Goal: Information Seeking & Learning: Learn about a topic

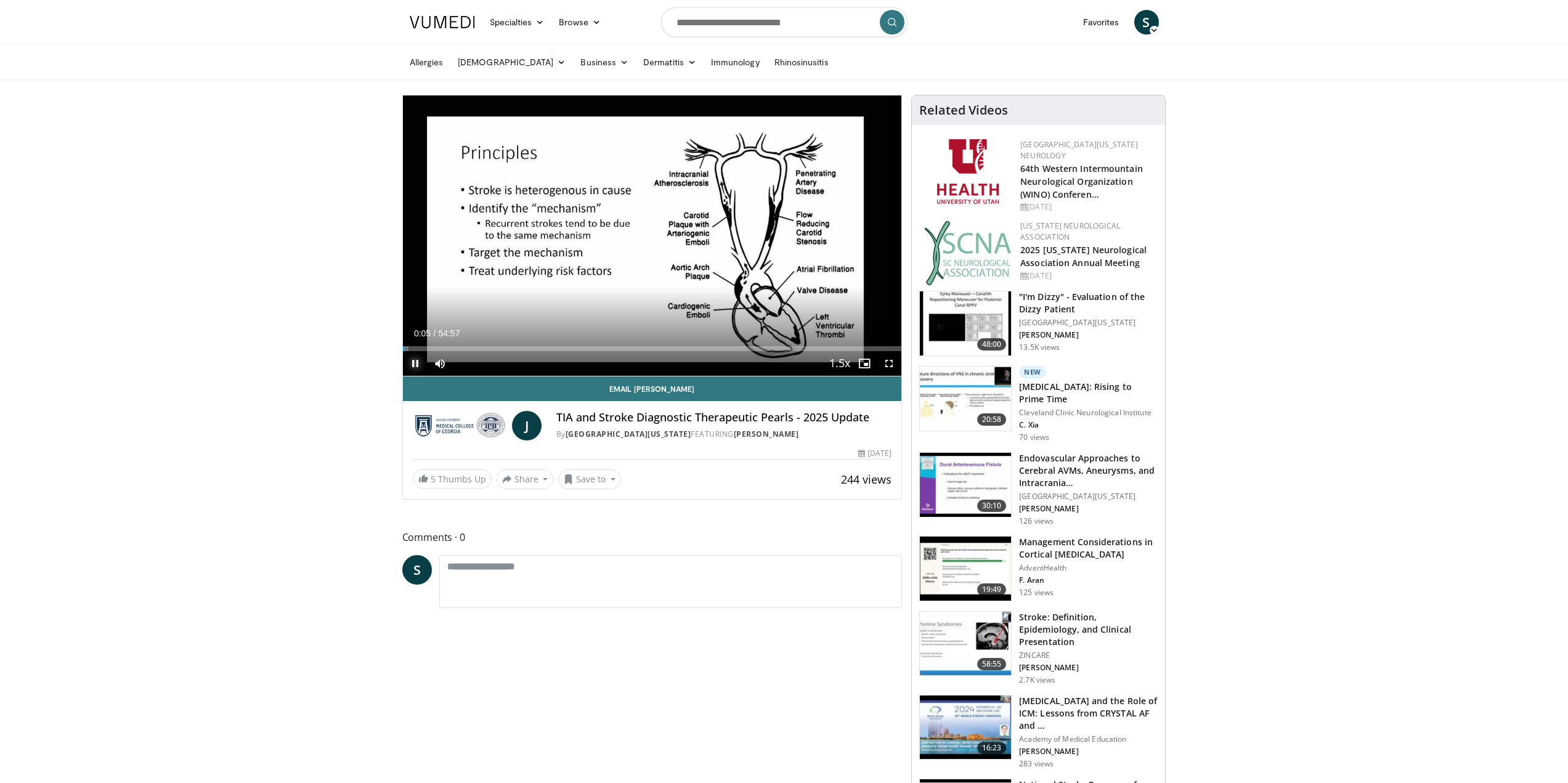
click at [411, 362] on span "Video Player" at bounding box center [414, 363] width 24 height 24
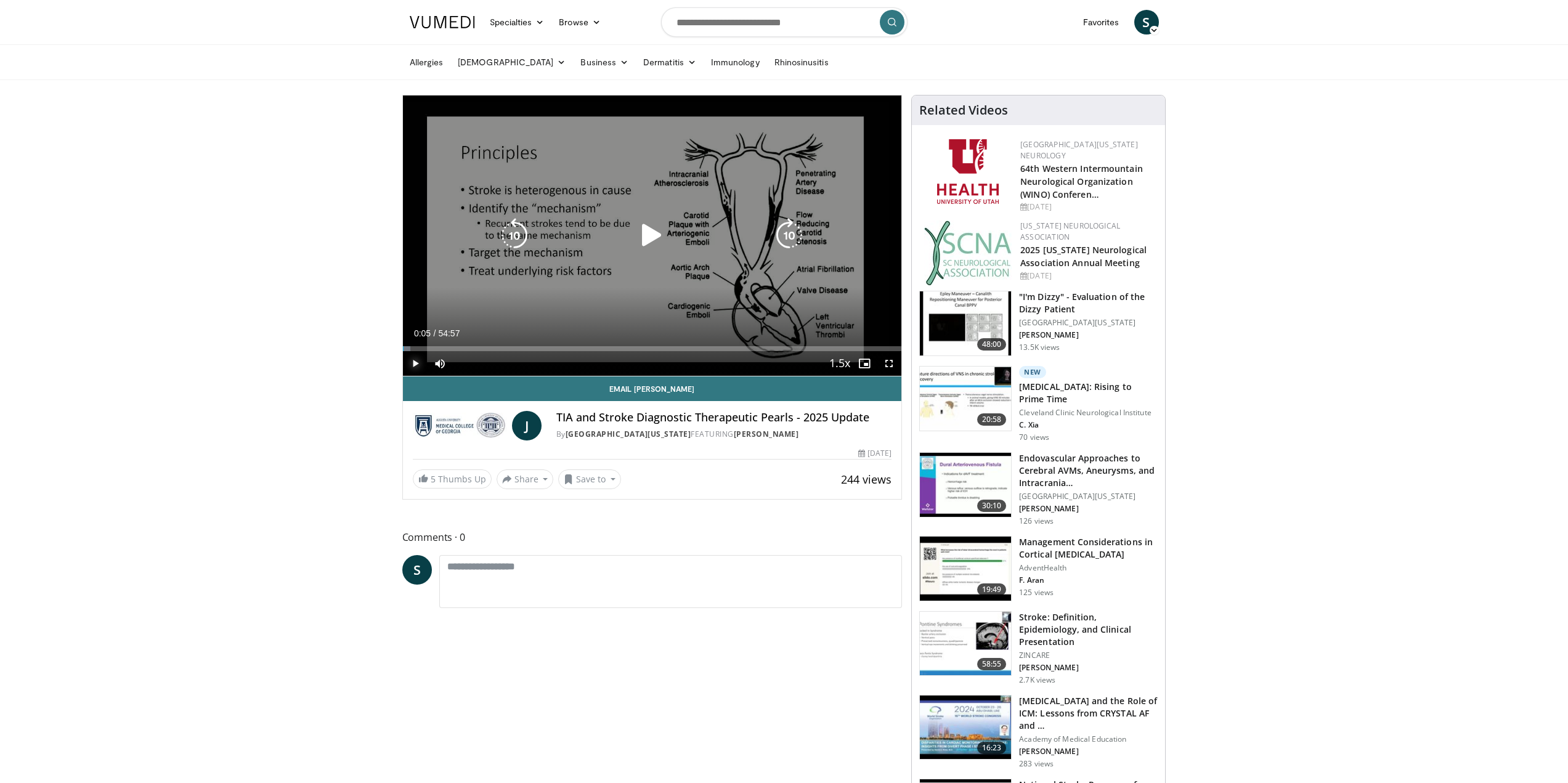
click at [411, 365] on span "Video Player" at bounding box center [414, 363] width 24 height 24
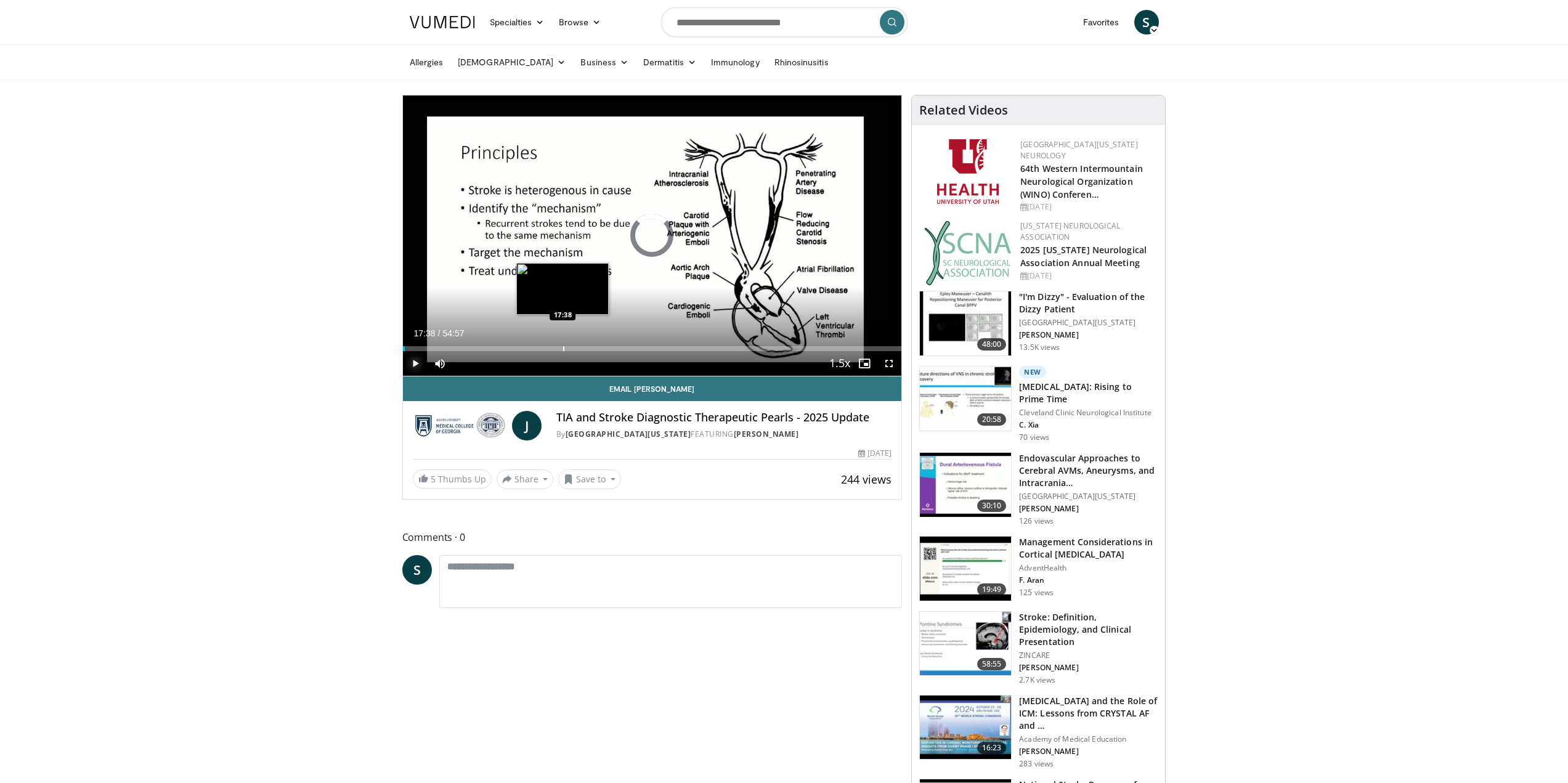
click at [562, 345] on div "Loaded : 0.00% 00:15 17:38" at bounding box center [652, 346] width 499 height 12
click at [545, 348] on div "Progress Bar" at bounding box center [545, 348] width 1 height 5
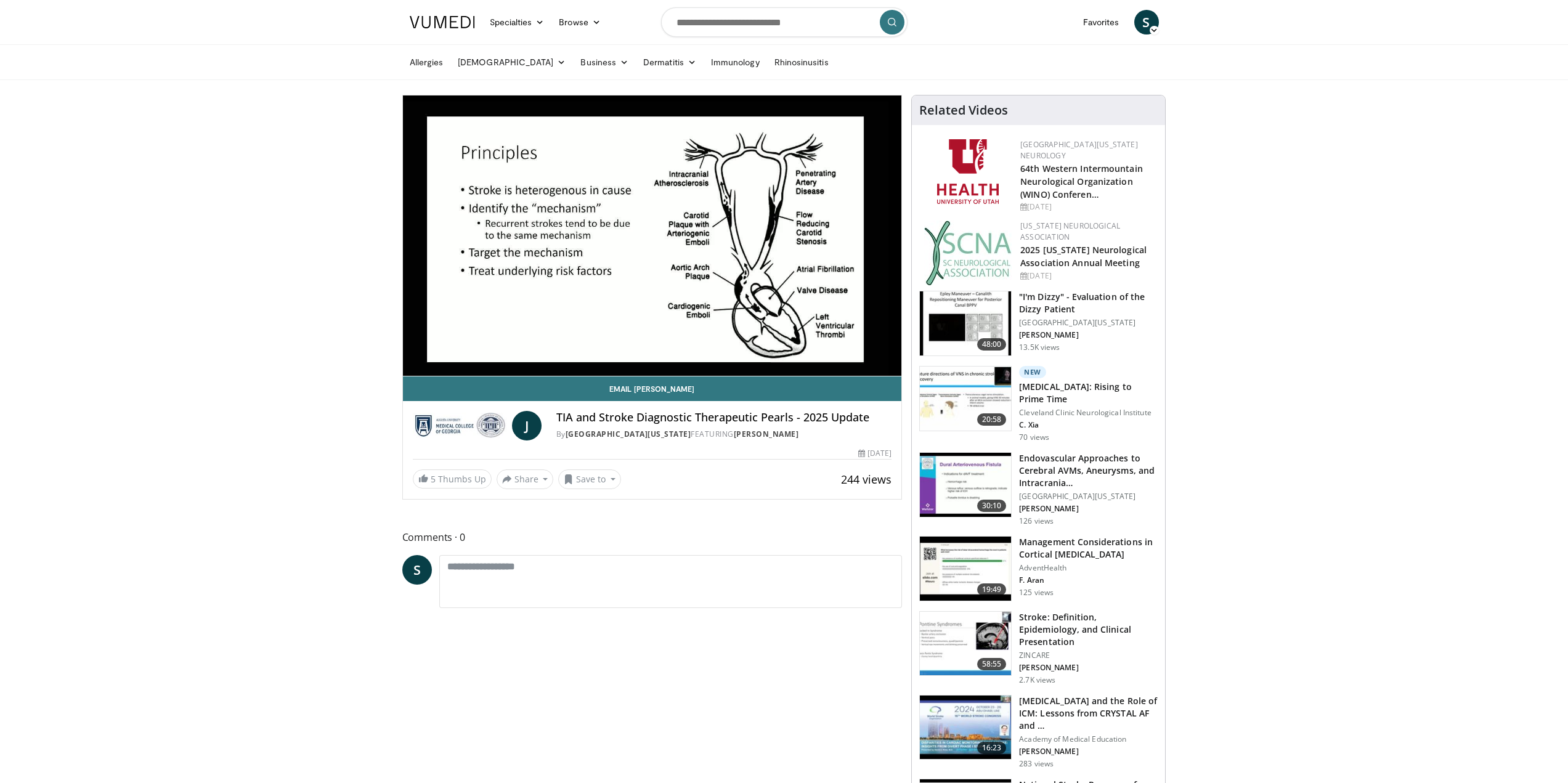
click at [528, 351] on div "10 seconds Tap to unmute" at bounding box center [652, 236] width 499 height 281
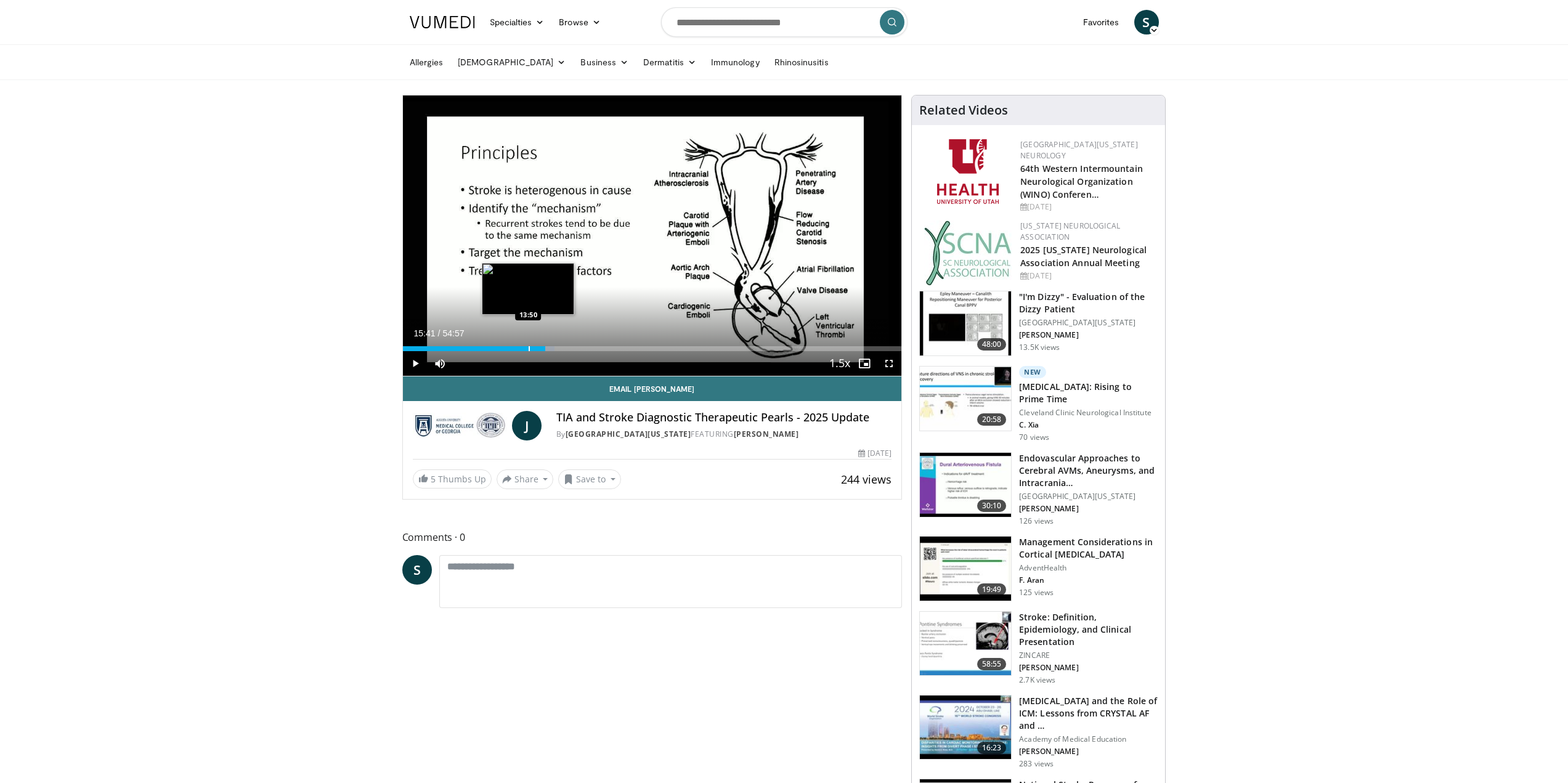
click at [528, 347] on div "Progress Bar" at bounding box center [528, 348] width 1 height 5
click at [415, 366] on span "Video Player" at bounding box center [414, 363] width 24 height 24
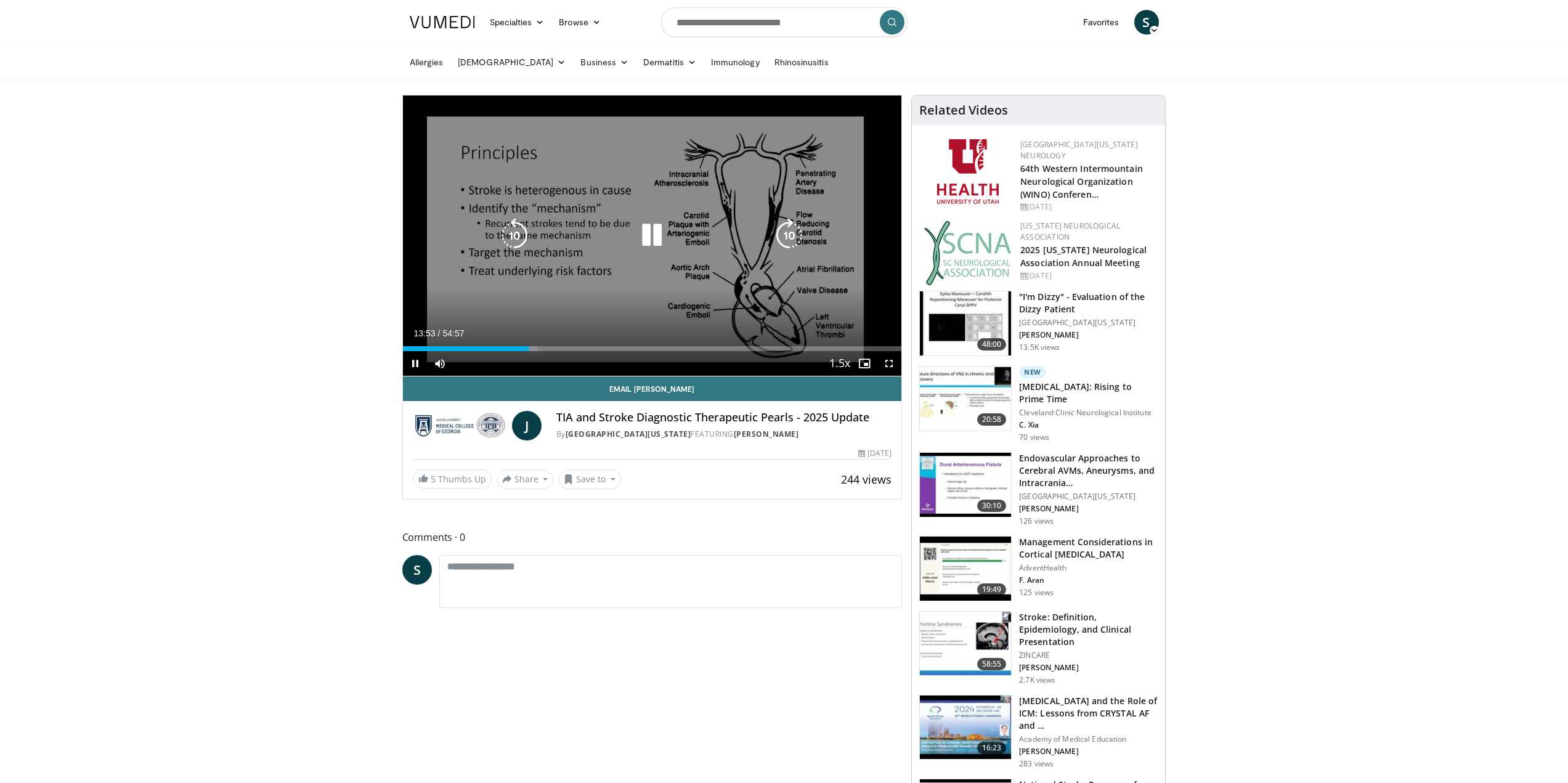
click at [787, 238] on icon "Video Player" at bounding box center [789, 235] width 35 height 35
click at [791, 234] on icon "Video Player" at bounding box center [789, 235] width 35 height 35
click at [791, 235] on icon "Video Player" at bounding box center [789, 235] width 35 height 35
click at [792, 237] on icon "Video Player" at bounding box center [789, 235] width 35 height 35
click at [788, 252] on icon "Video Player" at bounding box center [789, 235] width 35 height 35
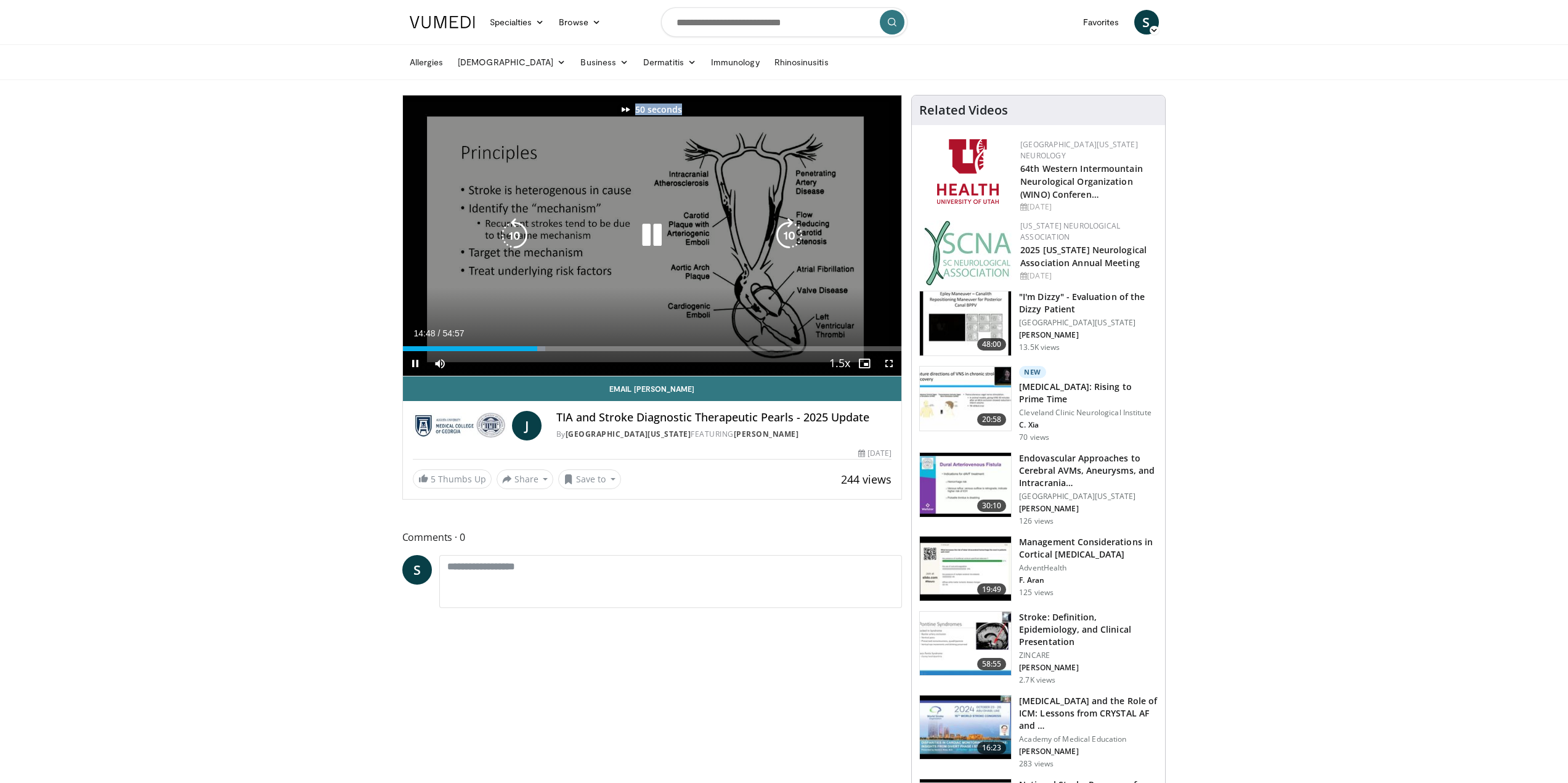
drag, startPoint x: 799, startPoint y: 217, endPoint x: 790, endPoint y: 231, distance: 16.6
click at [794, 227] on div "50 seconds Tap to unmute" at bounding box center [652, 236] width 499 height 281
click at [790, 231] on icon "Video Player" at bounding box center [789, 235] width 35 height 35
click at [658, 237] on icon "Video Player" at bounding box center [652, 235] width 35 height 35
click at [784, 230] on icon "Video Player" at bounding box center [789, 235] width 35 height 35
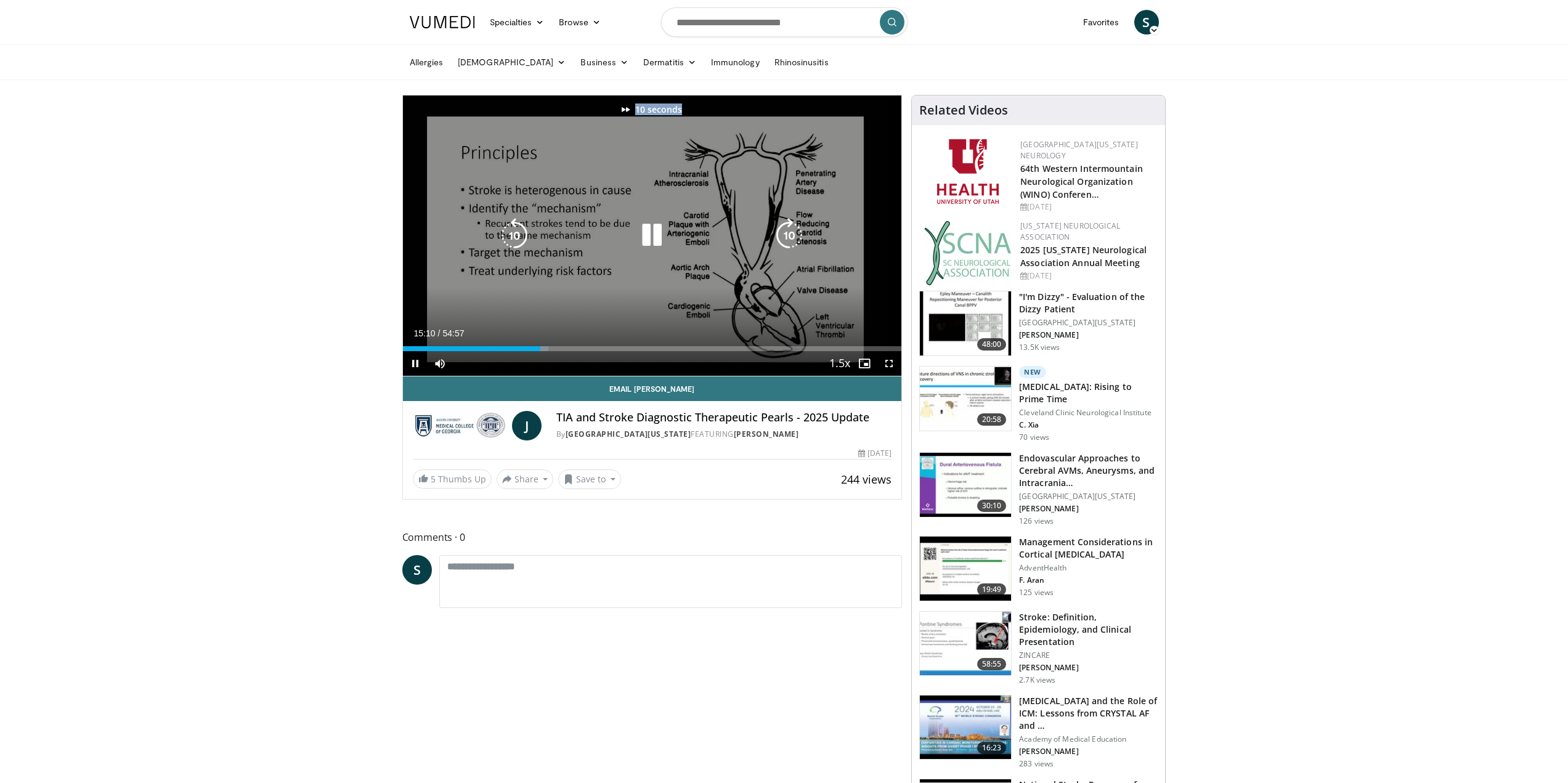
click at [791, 235] on icon "Video Player" at bounding box center [789, 235] width 35 height 35
click at [782, 239] on icon "Video Player" at bounding box center [789, 235] width 35 height 35
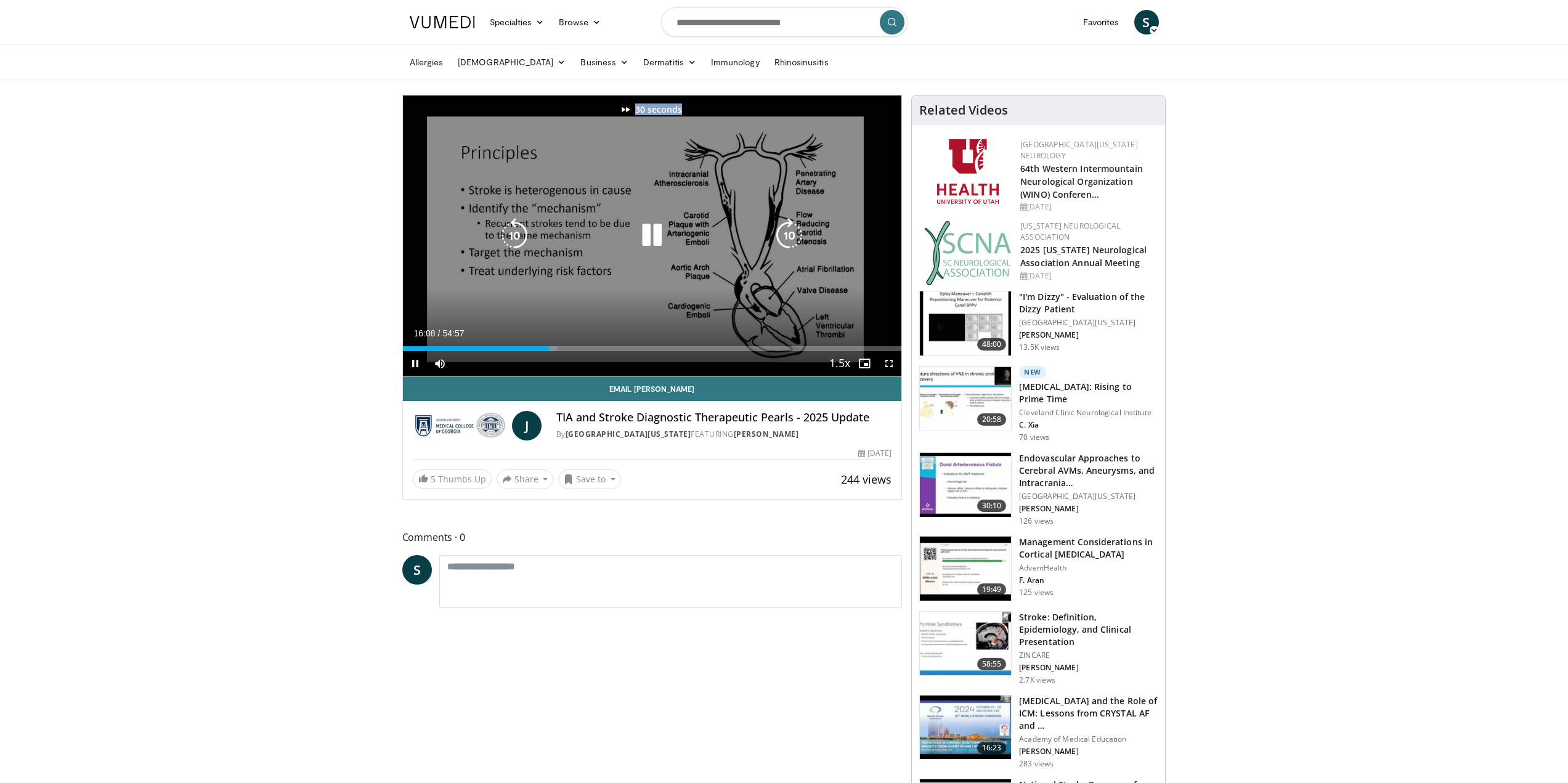
click at [782, 239] on icon "Video Player" at bounding box center [789, 235] width 35 height 35
drag, startPoint x: 782, startPoint y: 239, endPoint x: 755, endPoint y: 287, distance: 55.1
click at [755, 286] on div "60 seconds Tap to unmute" at bounding box center [652, 236] width 499 height 281
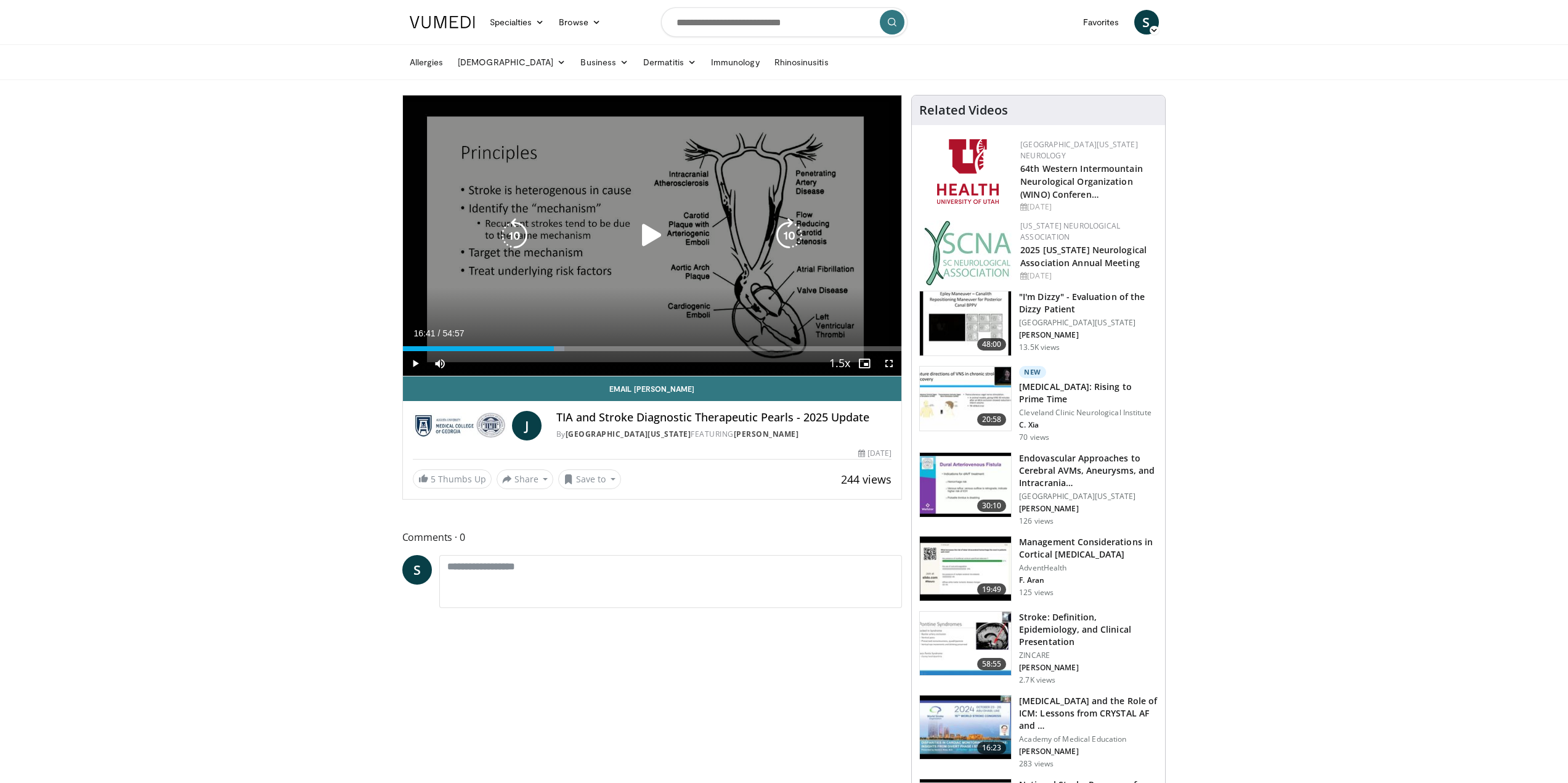
click at [649, 235] on icon "Video Player" at bounding box center [652, 235] width 35 height 35
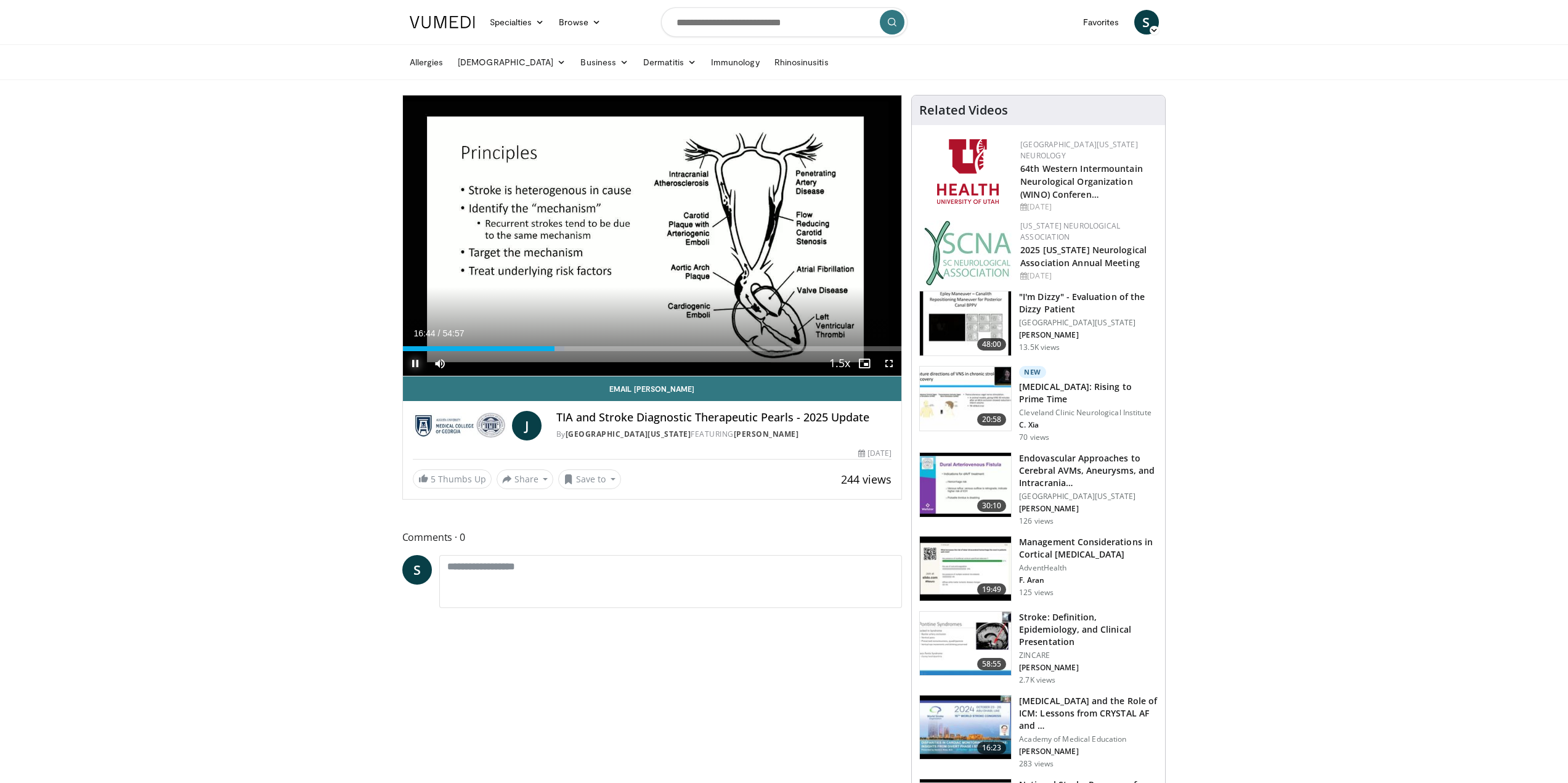
click at [410, 363] on span "Video Player" at bounding box center [414, 363] width 24 height 24
click at [415, 364] on span "Video Player" at bounding box center [414, 363] width 24 height 24
click at [413, 366] on span "Video Player" at bounding box center [414, 363] width 24 height 24
click at [402, 351] on button "Play" at bounding box center [414, 363] width 24 height 24
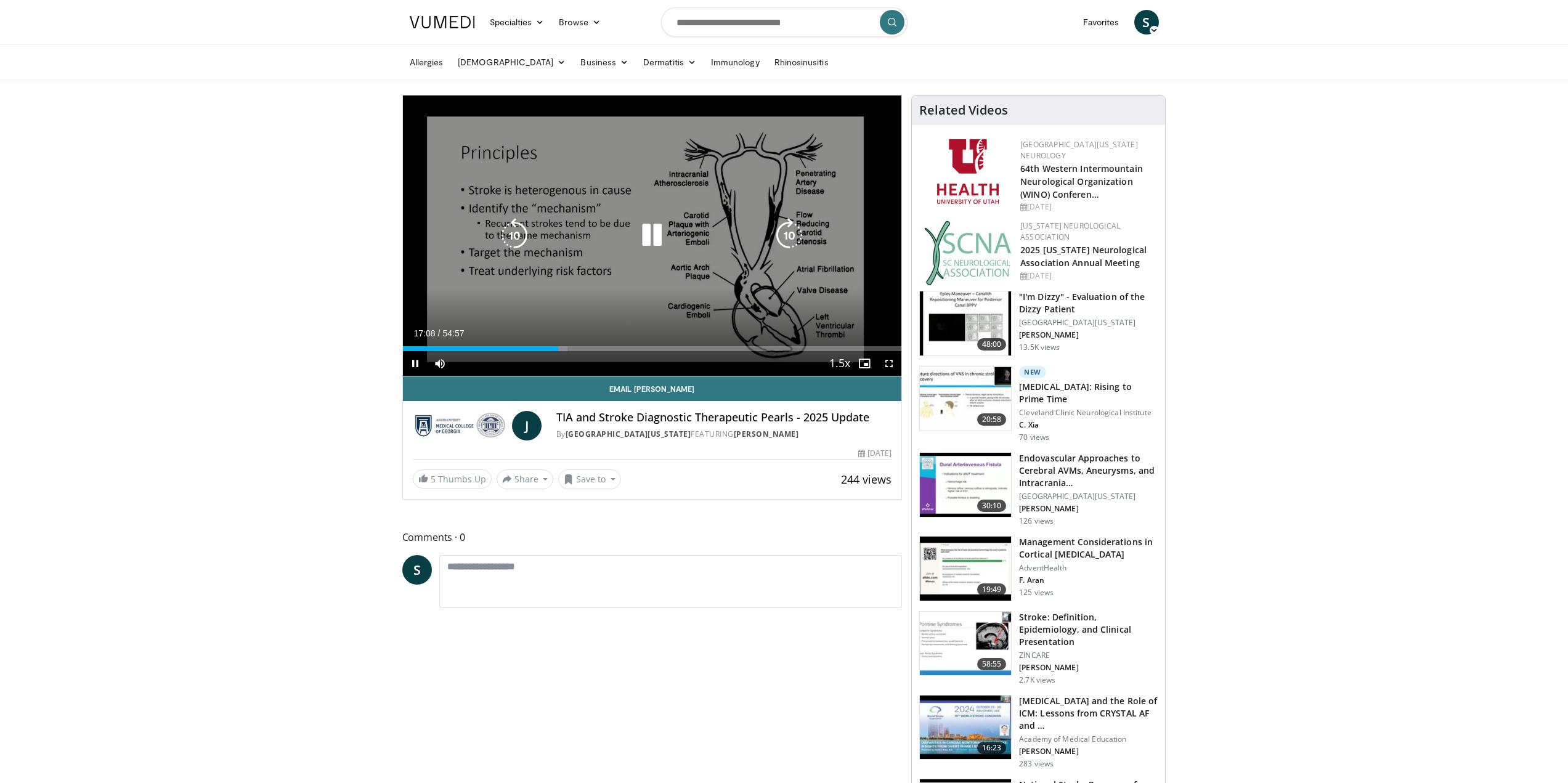
click at [511, 239] on icon "Video Player" at bounding box center [515, 235] width 35 height 35
click at [511, 238] on icon "Video Player" at bounding box center [515, 235] width 35 height 35
click at [785, 244] on icon "Video Player" at bounding box center [789, 235] width 35 height 35
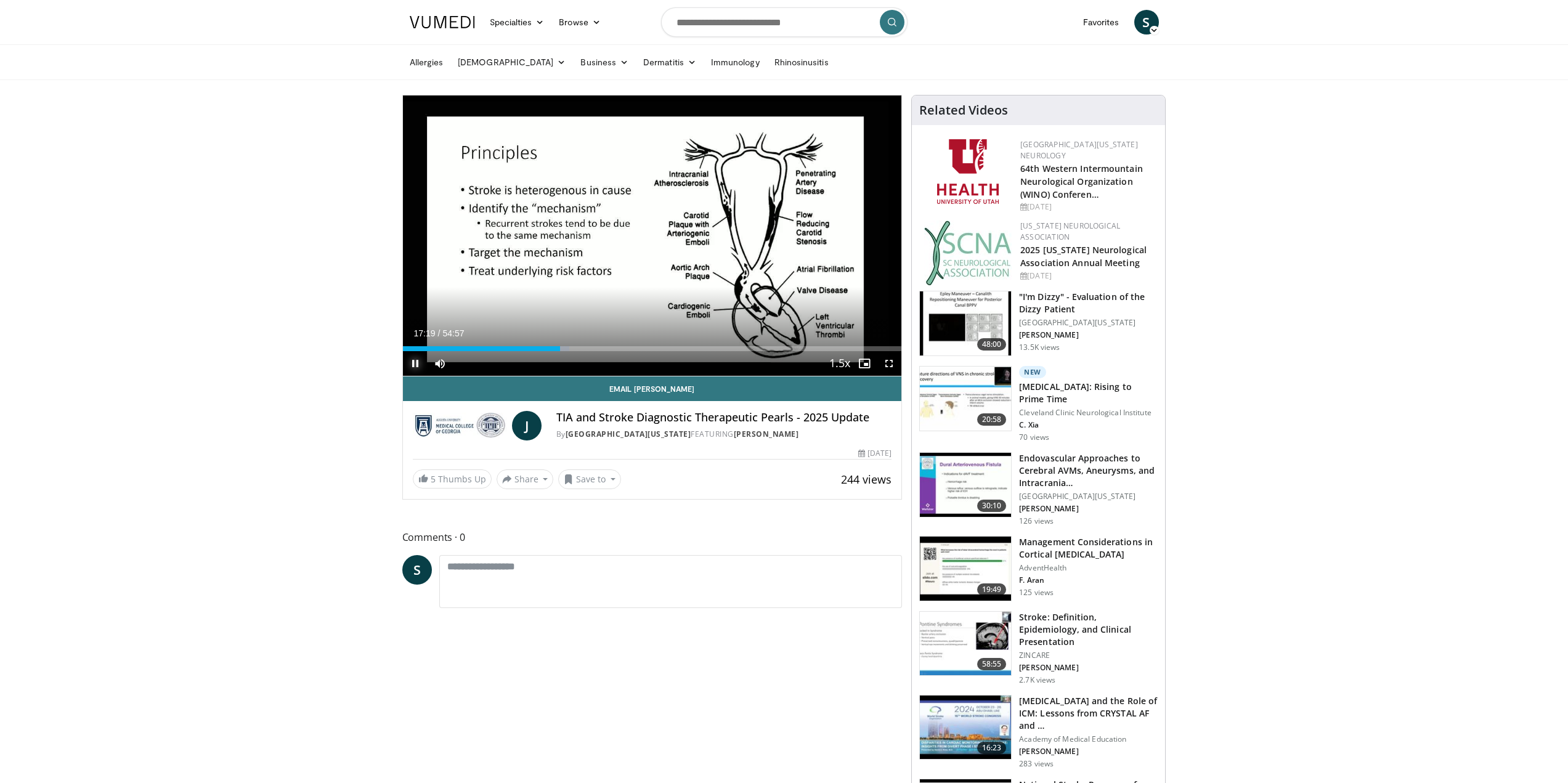
click at [415, 364] on span "Video Player" at bounding box center [414, 363] width 24 height 24
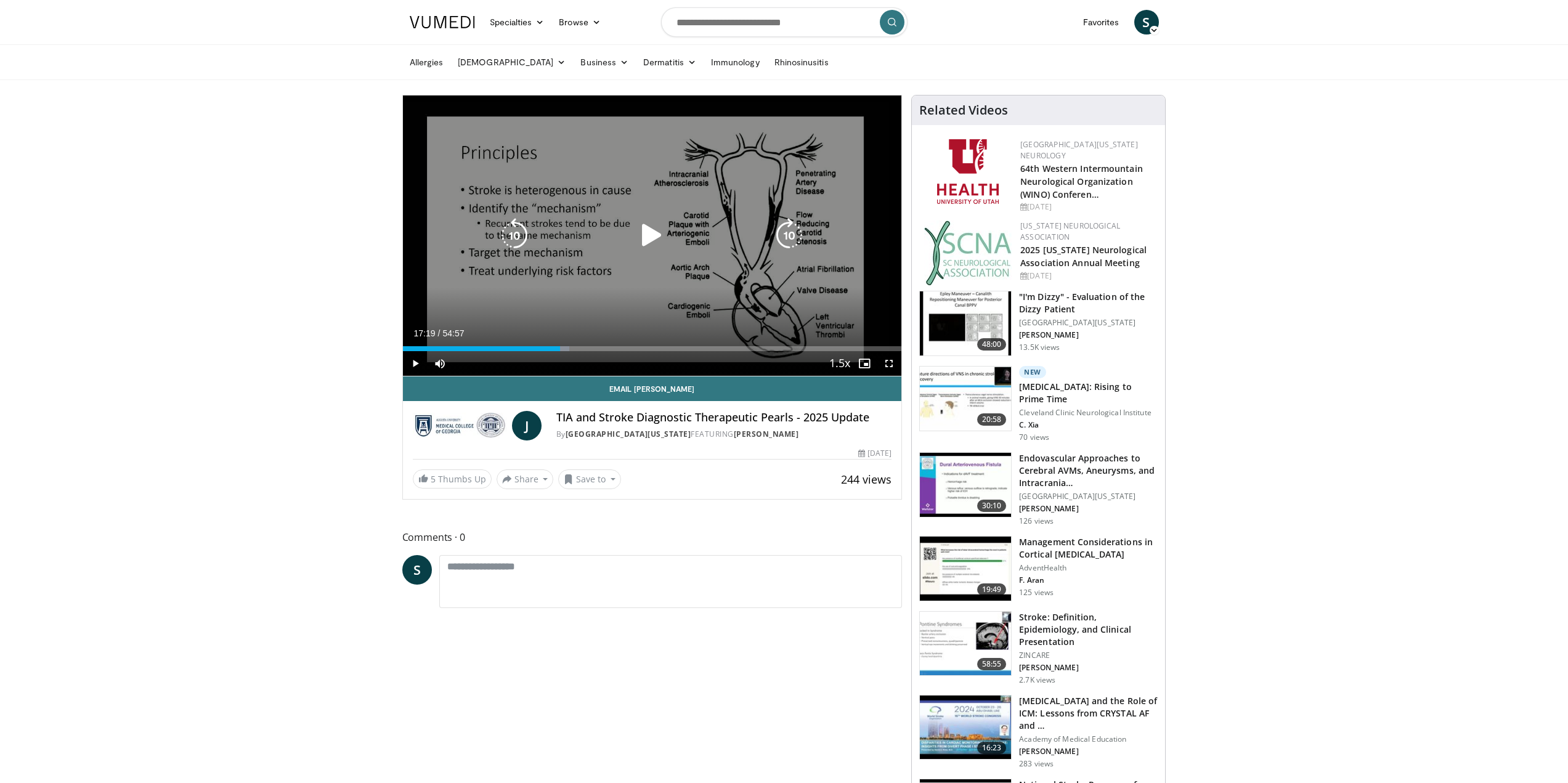
click at [518, 233] on icon "Video Player" at bounding box center [515, 235] width 35 height 35
click at [518, 238] on icon "Video Player" at bounding box center [515, 235] width 35 height 35
click at [645, 236] on icon "Video Player" at bounding box center [652, 235] width 35 height 35
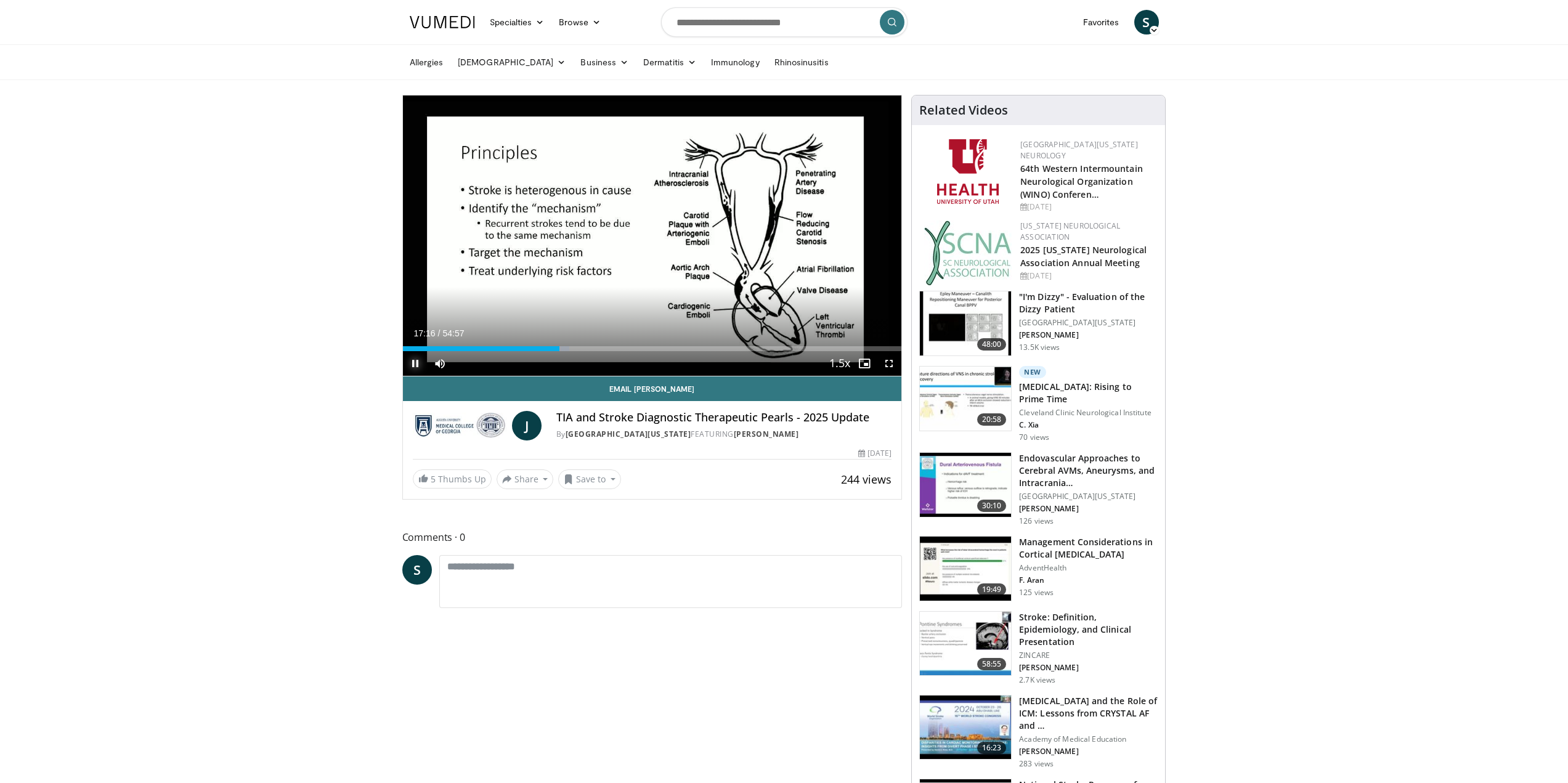
click at [416, 362] on span "Video Player" at bounding box center [414, 363] width 24 height 24
click at [412, 366] on span "Video Player" at bounding box center [414, 363] width 24 height 24
click at [416, 363] on span "Video Player" at bounding box center [414, 363] width 24 height 24
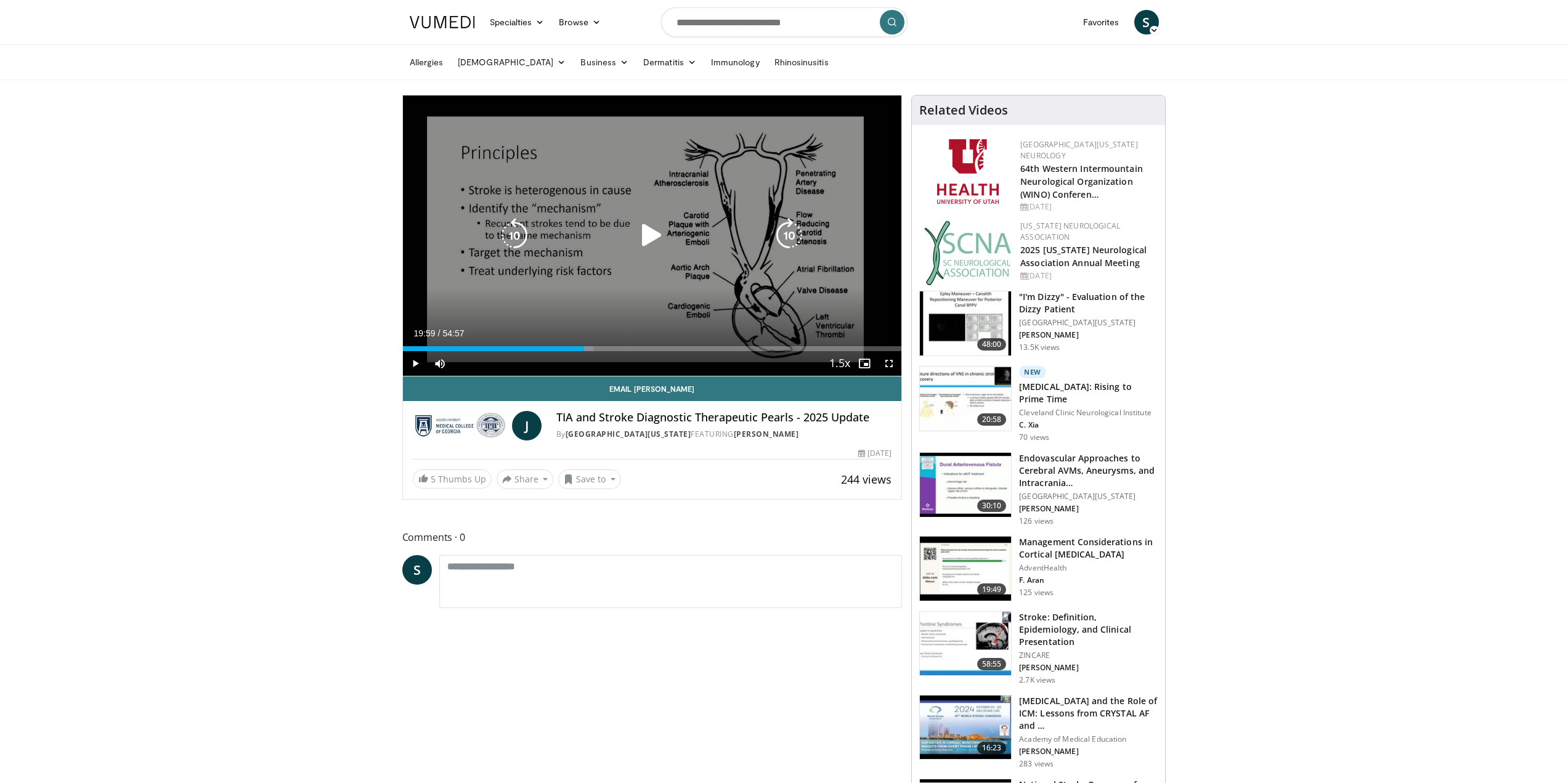
click at [508, 231] on icon "Video Player" at bounding box center [515, 235] width 35 height 35
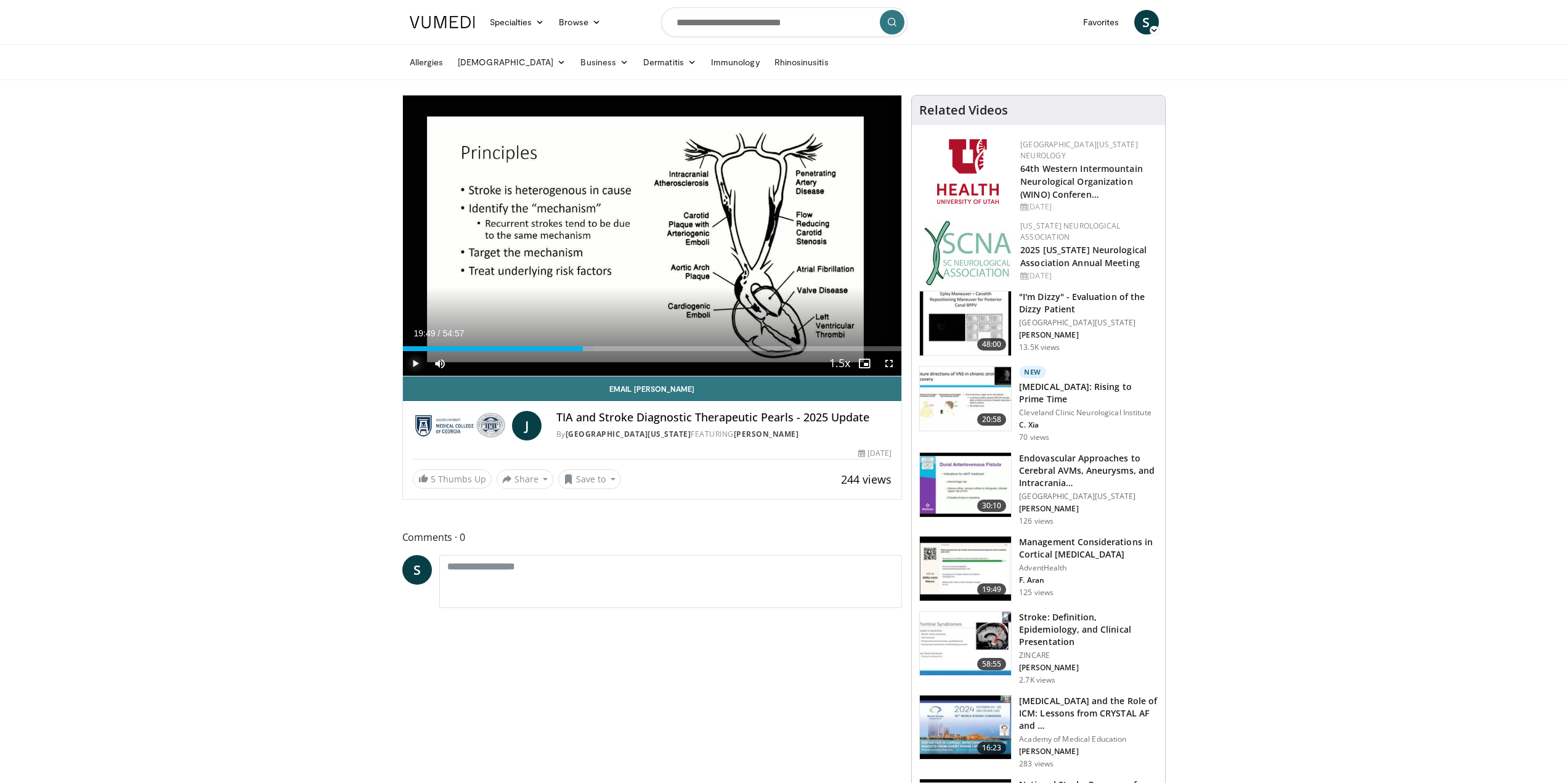
click at [417, 362] on span "Video Player" at bounding box center [414, 363] width 24 height 24
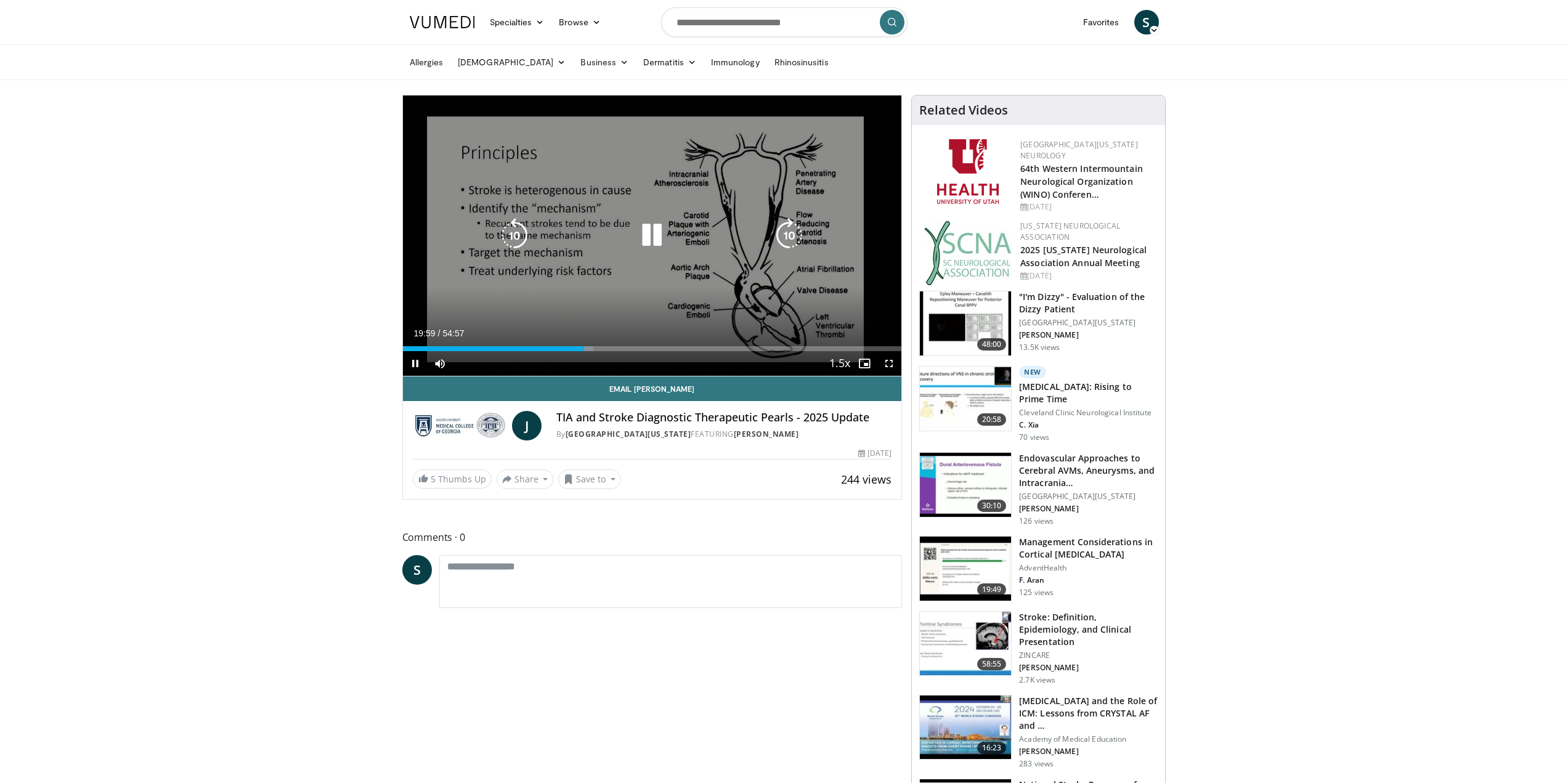
click at [508, 240] on icon "Video Player" at bounding box center [515, 235] width 35 height 35
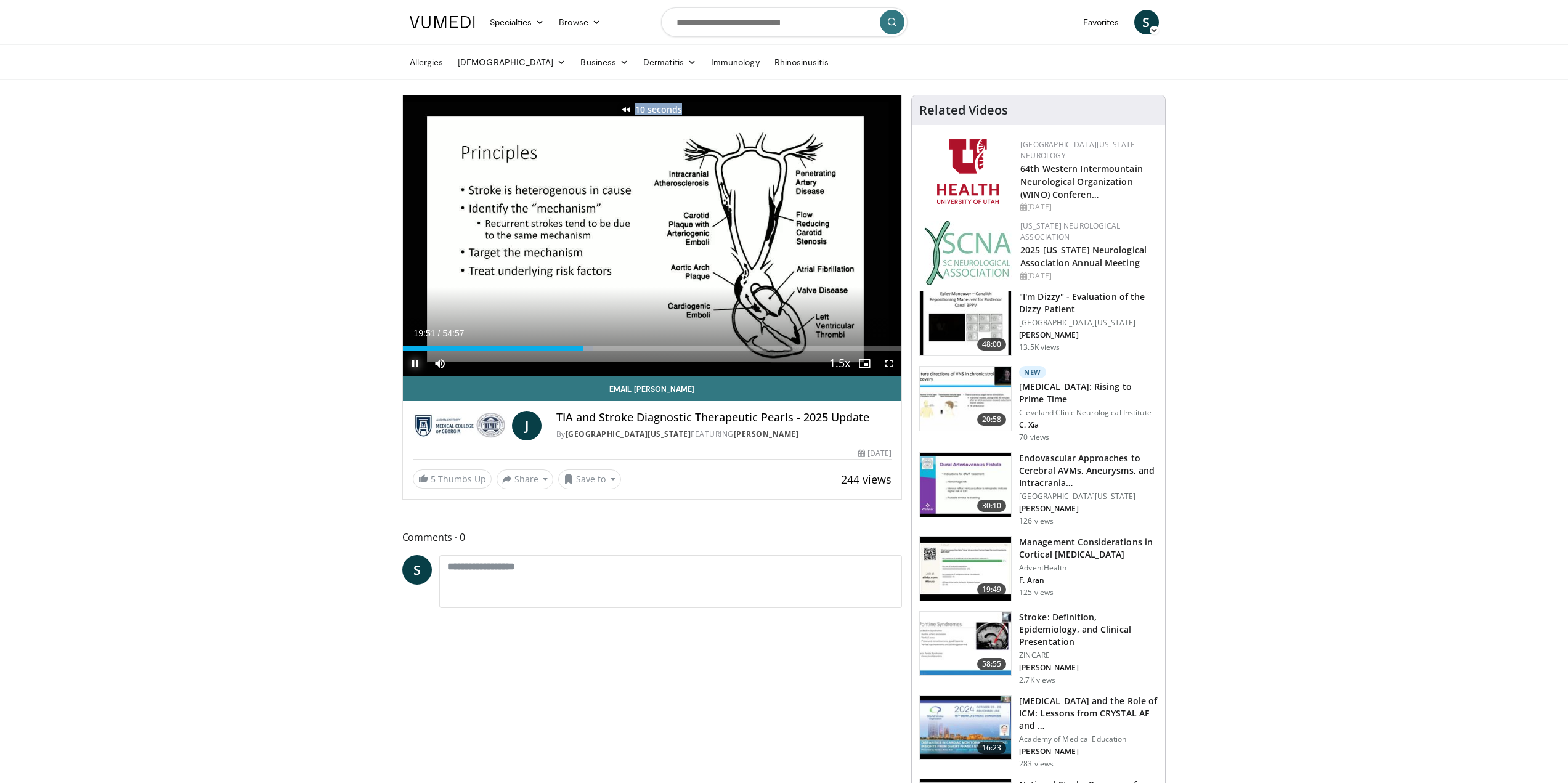
click at [415, 369] on span "Video Player" at bounding box center [414, 363] width 24 height 24
click at [413, 364] on span "Video Player" at bounding box center [414, 363] width 24 height 24
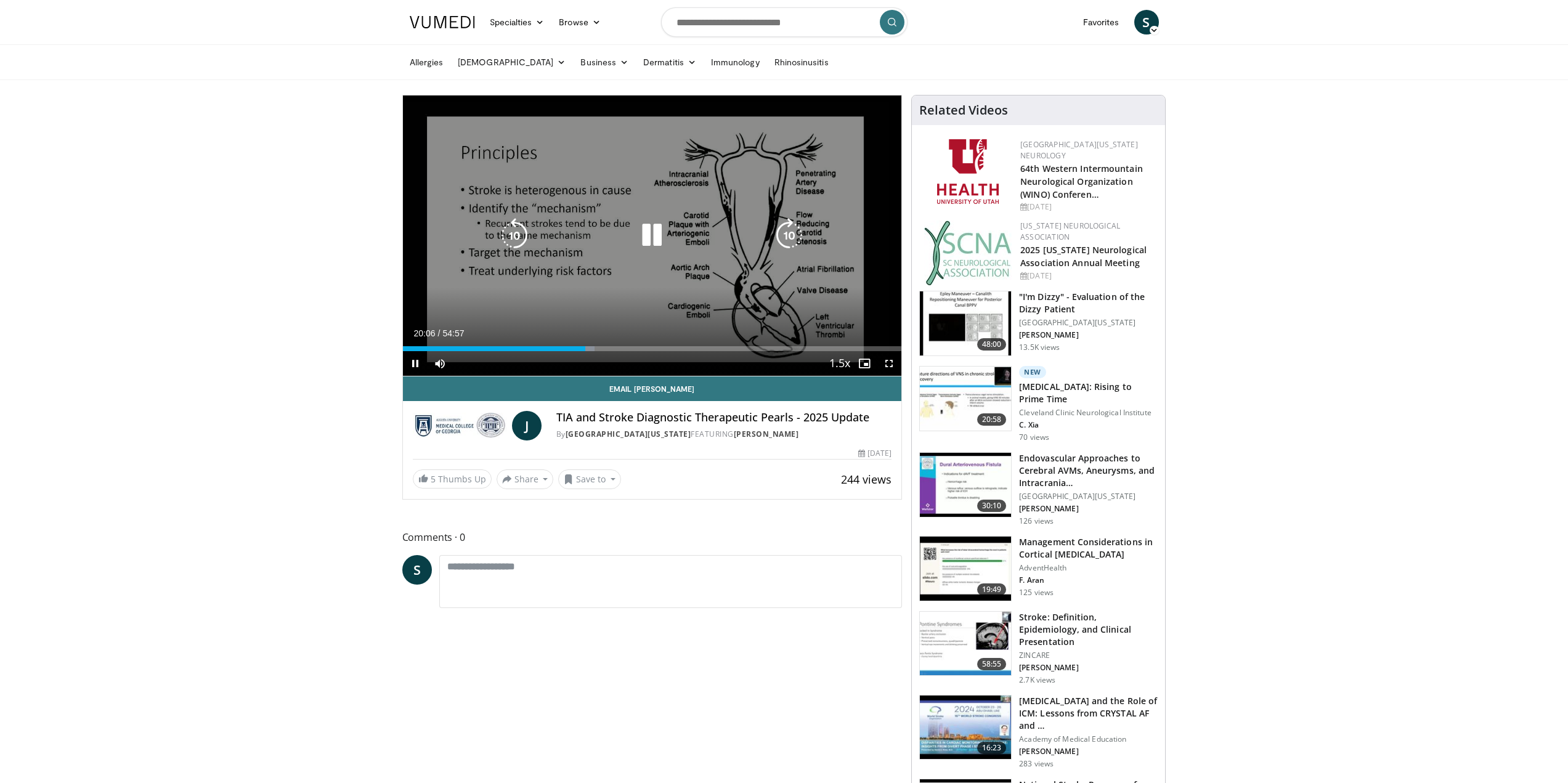
click at [488, 233] on div "10 seconds Tap to unmute" at bounding box center [652, 236] width 499 height 281
click at [514, 235] on icon "Video Player" at bounding box center [515, 235] width 35 height 35
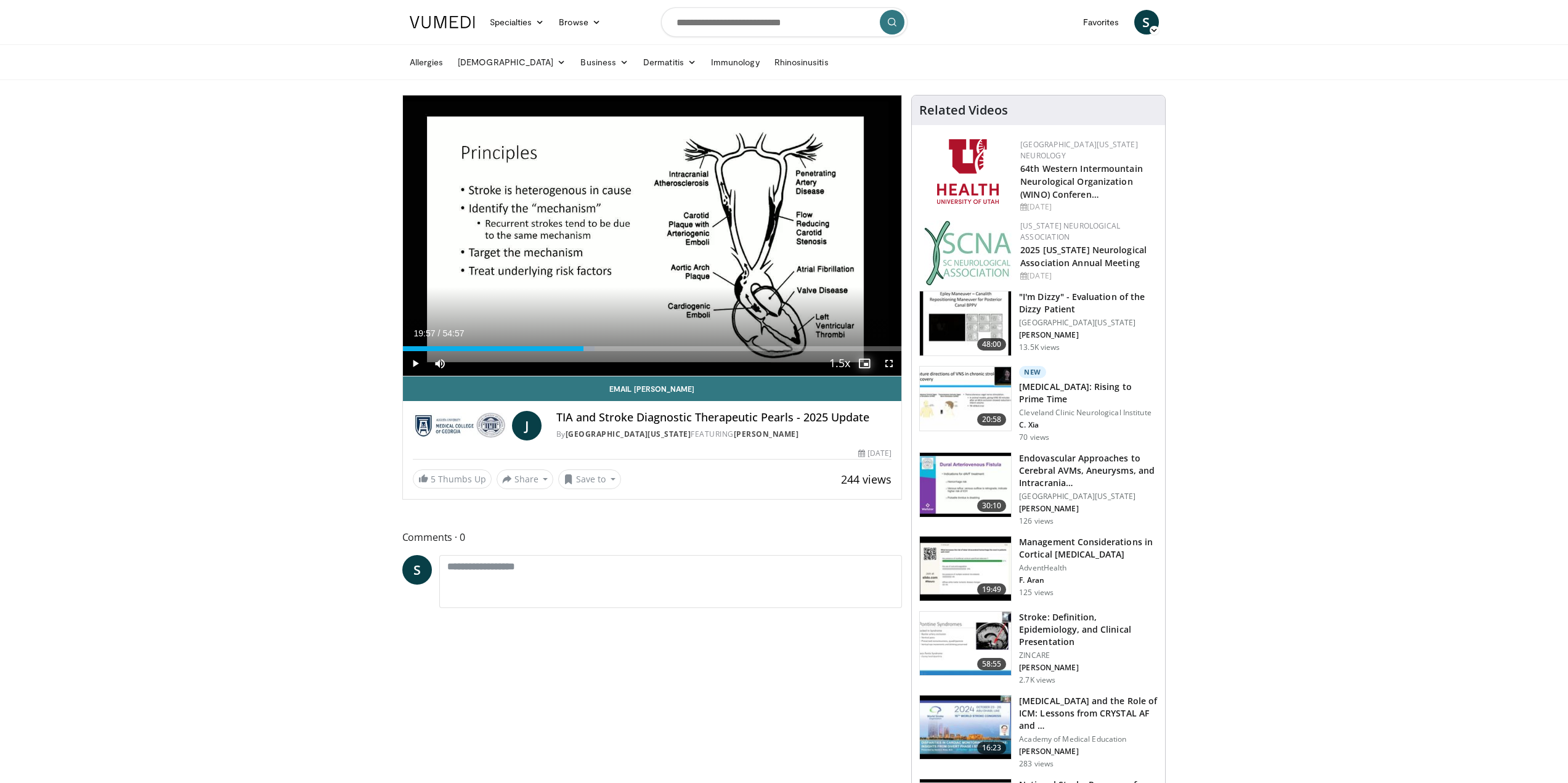
click at [869, 366] on span "Video Player" at bounding box center [864, 363] width 24 height 24
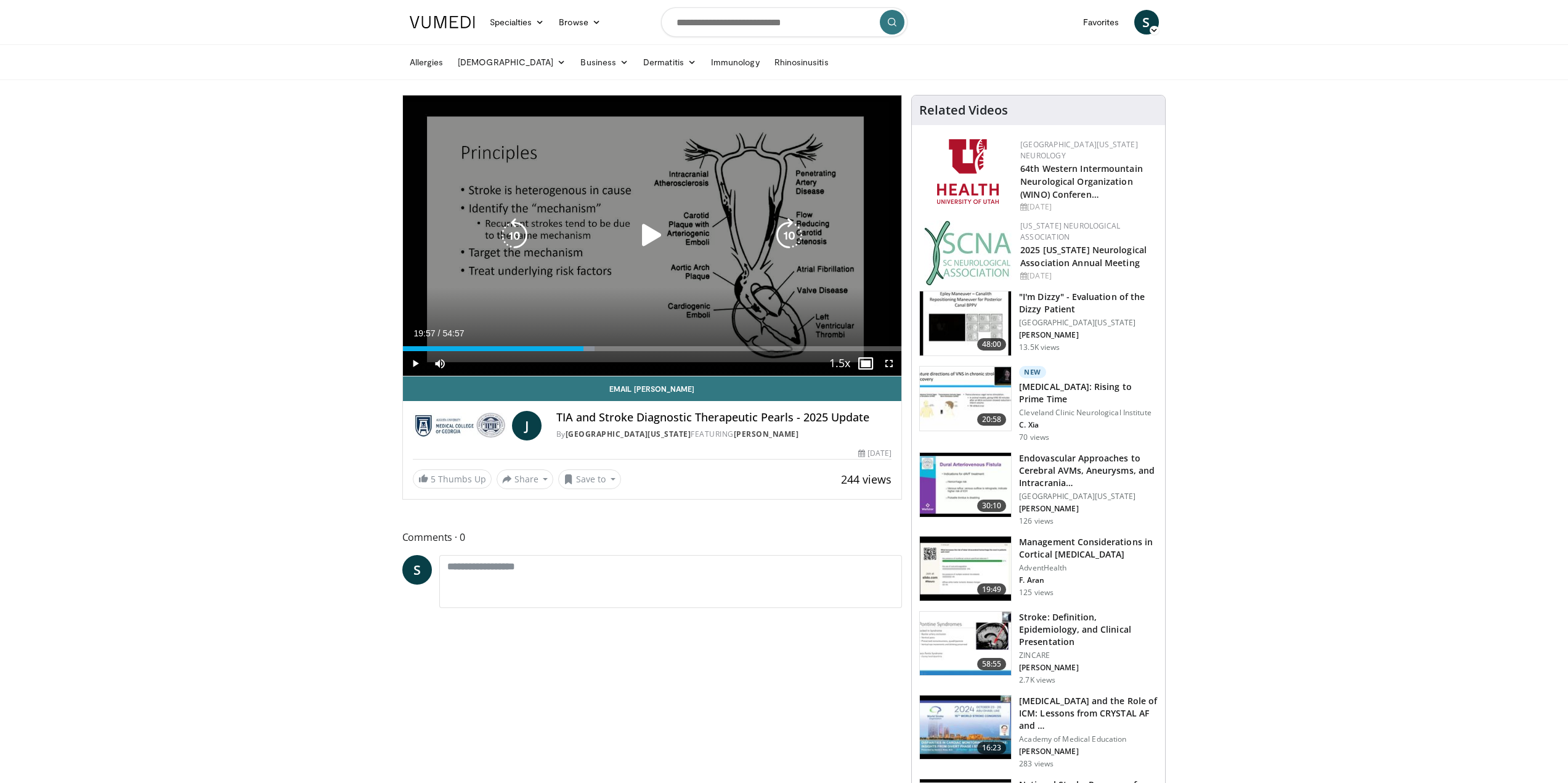
click at [643, 233] on icon "Video Player" at bounding box center [652, 235] width 35 height 35
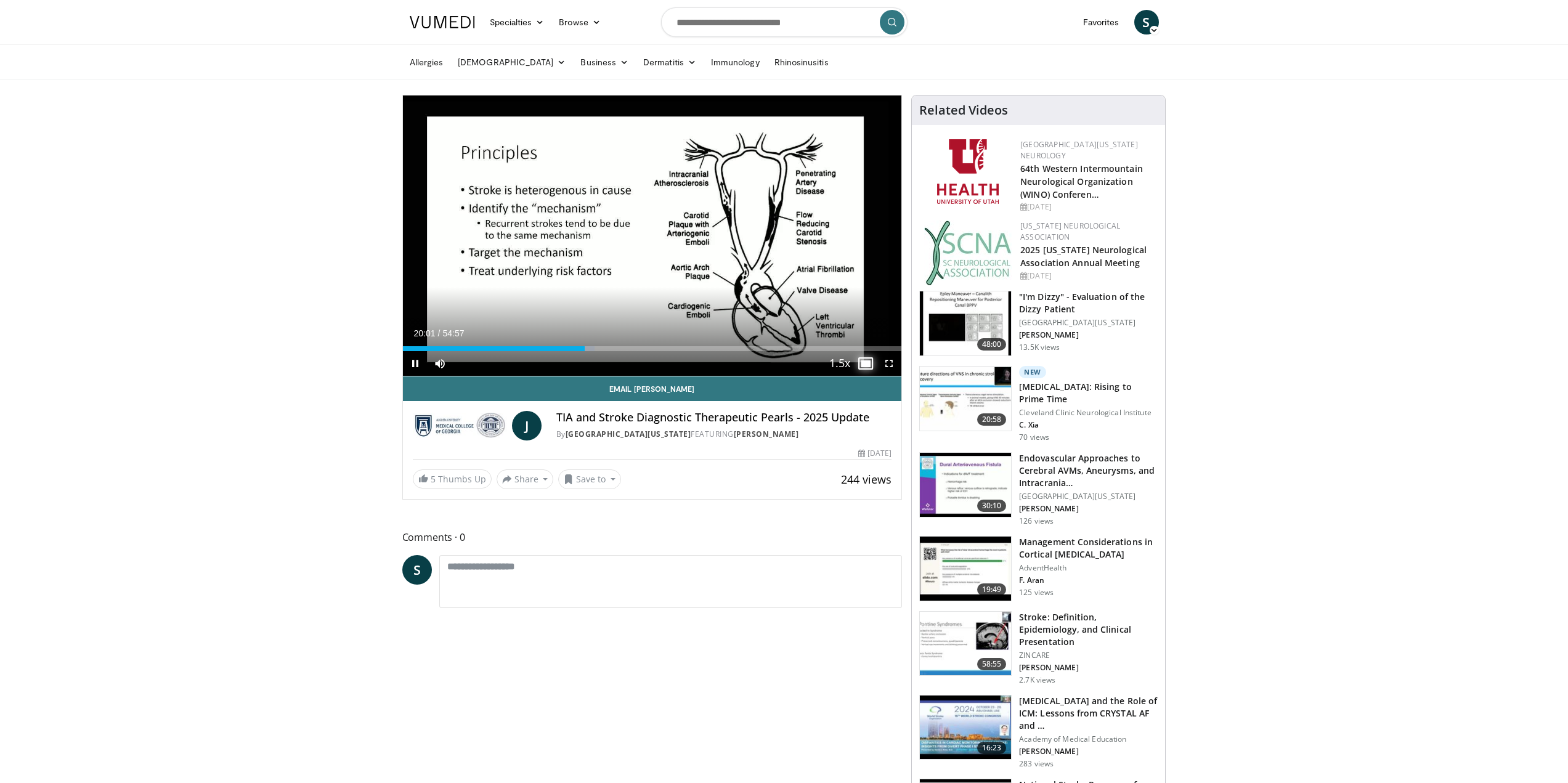
click at [861, 362] on span "Video Player" at bounding box center [864, 363] width 24 height 24
click at [887, 367] on span "Video Player" at bounding box center [888, 363] width 24 height 24
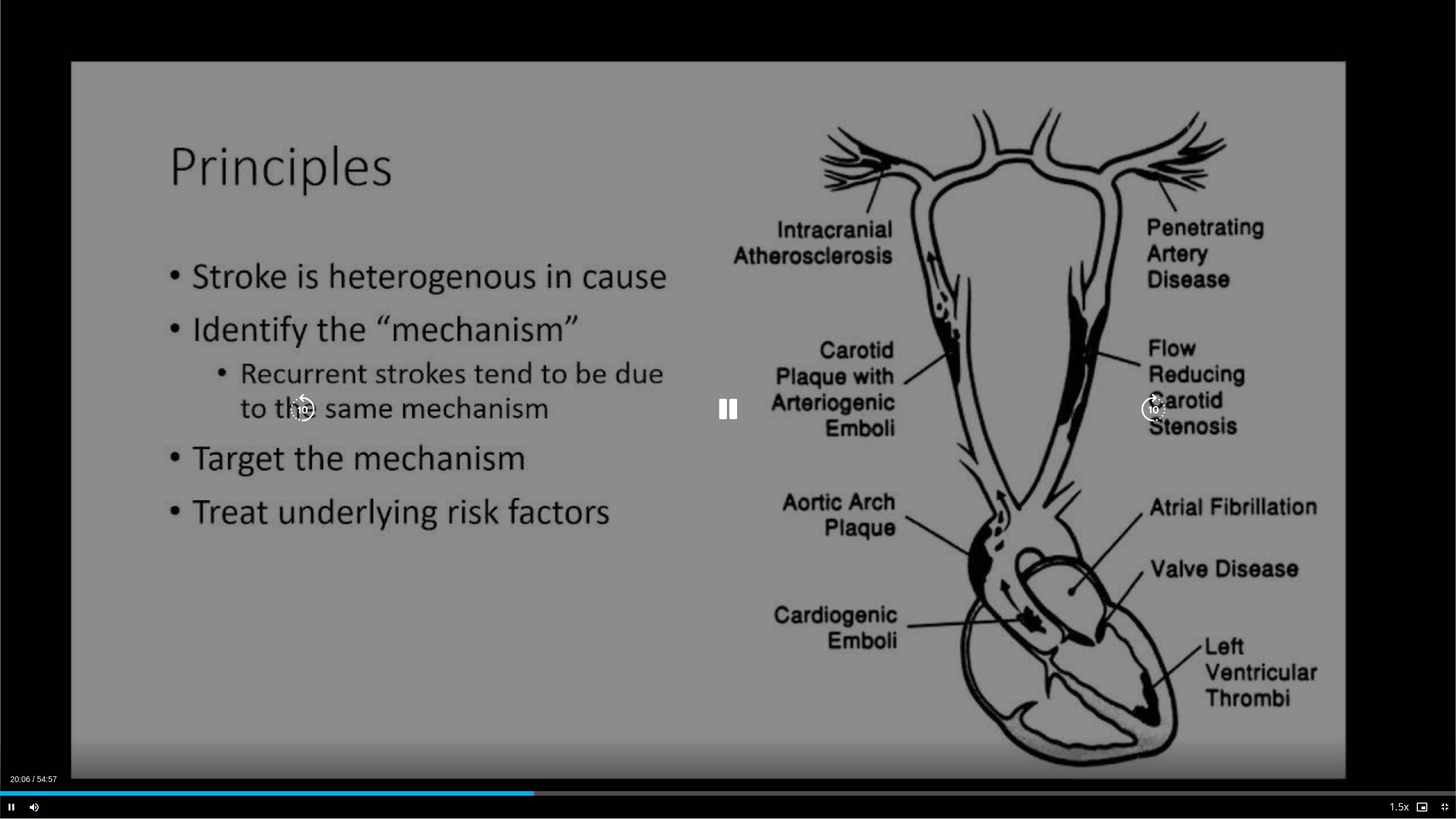
click at [731, 414] on icon "Video Player" at bounding box center [728, 410] width 32 height 32
click at [297, 407] on icon "Video Player" at bounding box center [303, 410] width 32 height 32
click at [728, 411] on icon "Video Player" at bounding box center [728, 410] width 32 height 32
click at [300, 402] on icon "Video Player" at bounding box center [303, 410] width 32 height 32
click at [728, 413] on icon "Video Player" at bounding box center [728, 410] width 32 height 32
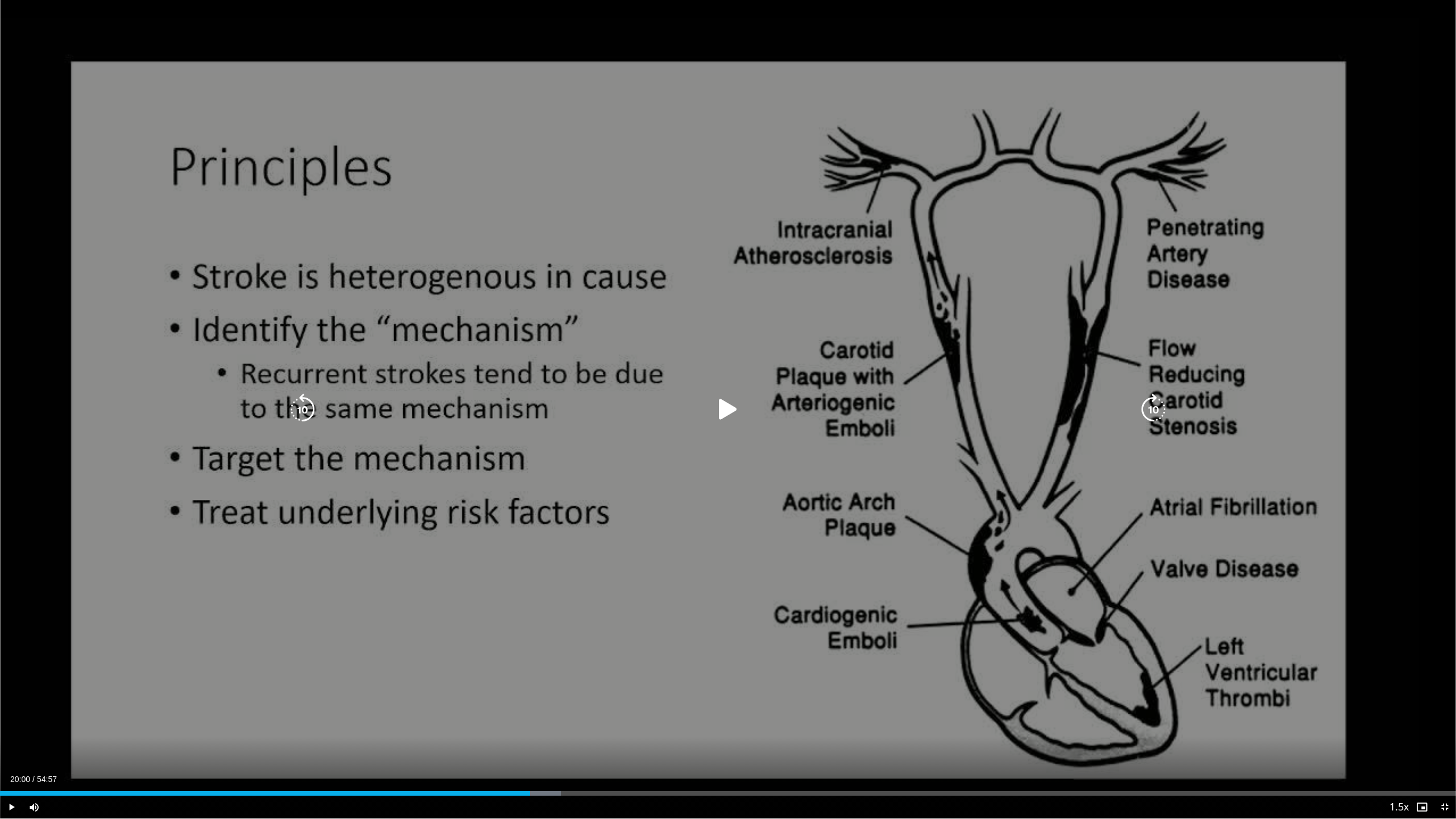
click at [724, 413] on icon "Video Player" at bounding box center [728, 410] width 32 height 32
click at [1160, 413] on icon "Video Player" at bounding box center [1154, 410] width 32 height 32
click at [1049, 623] on div "10 seconds Tap to unmute" at bounding box center [728, 409] width 1456 height 818
click at [716, 411] on icon "Video Player" at bounding box center [728, 410] width 32 height 32
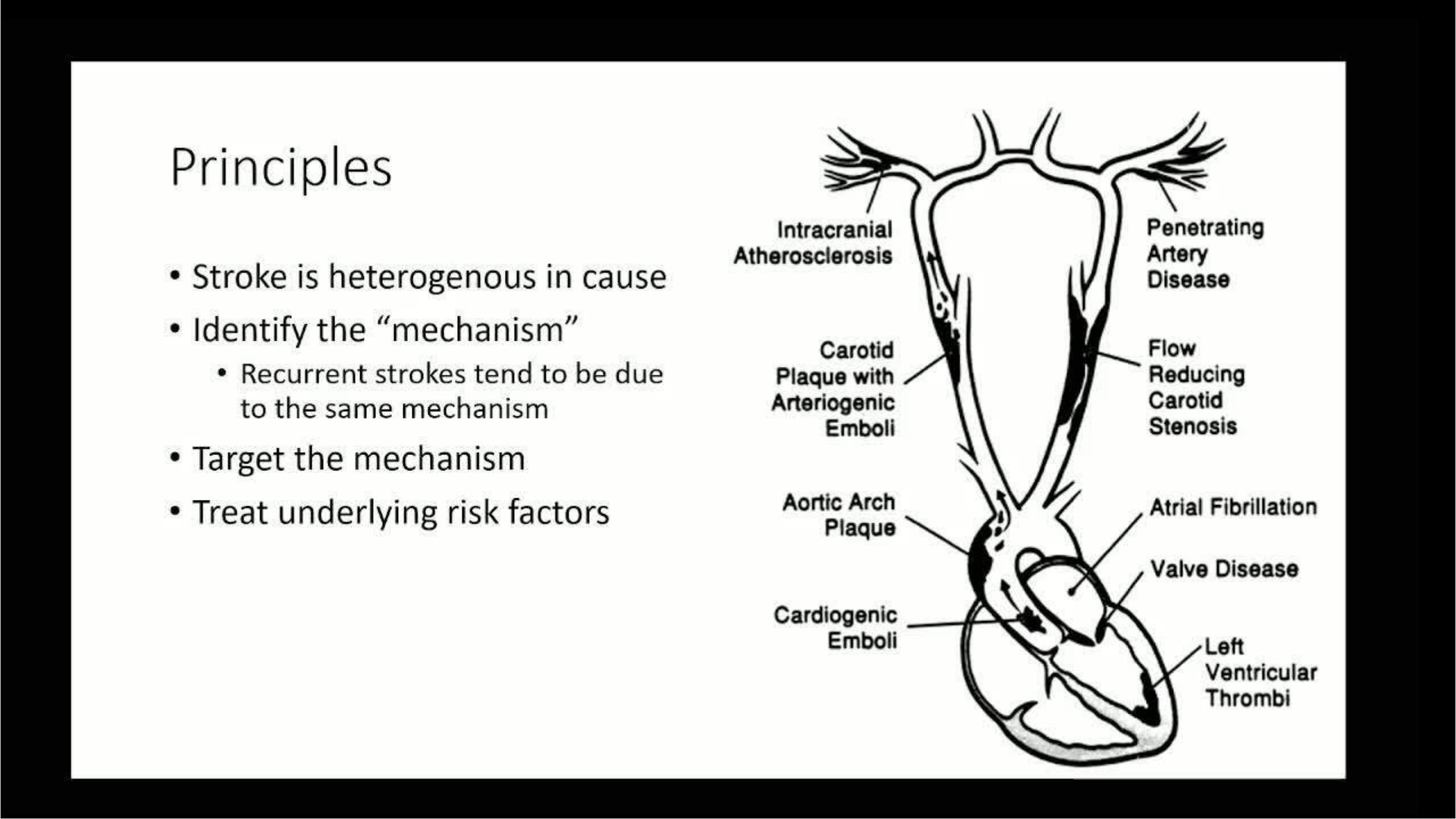
click at [12, 723] on video-js "**********" at bounding box center [728, 409] width 1456 height 819
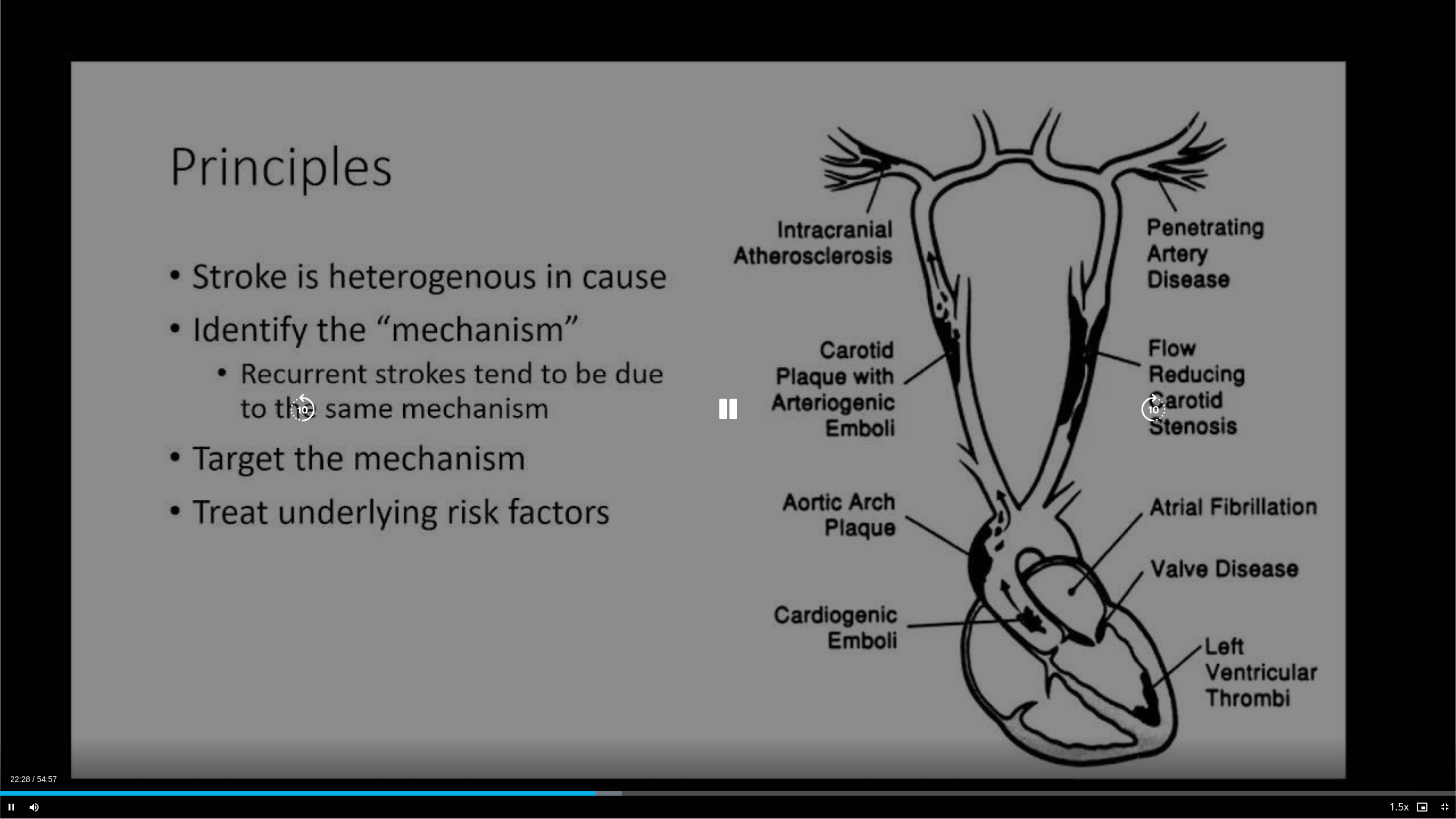
click at [301, 411] on icon "Video Player" at bounding box center [303, 410] width 32 height 32
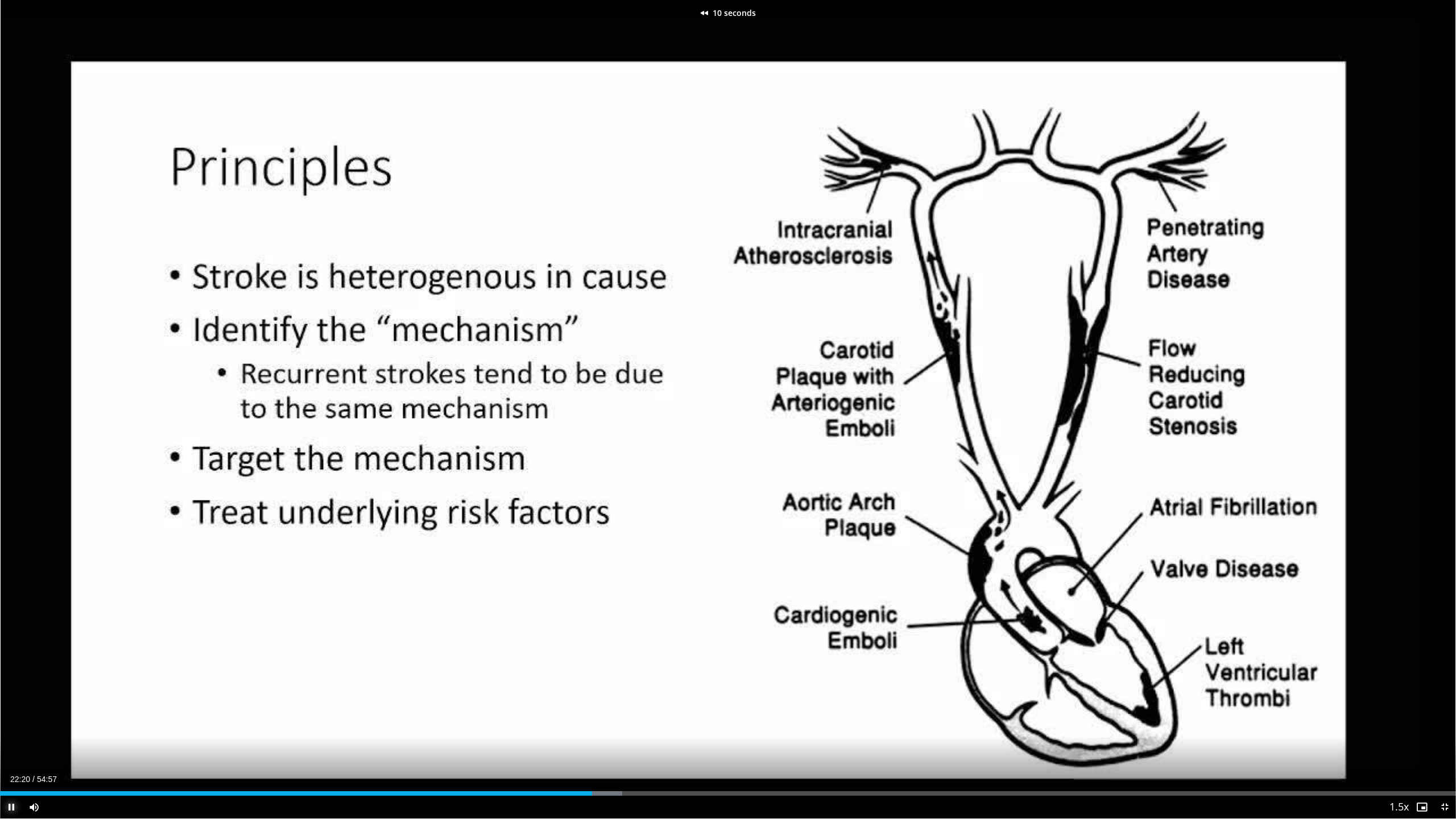
click at [10, 723] on span "Video Player" at bounding box center [11, 806] width 22 height 22
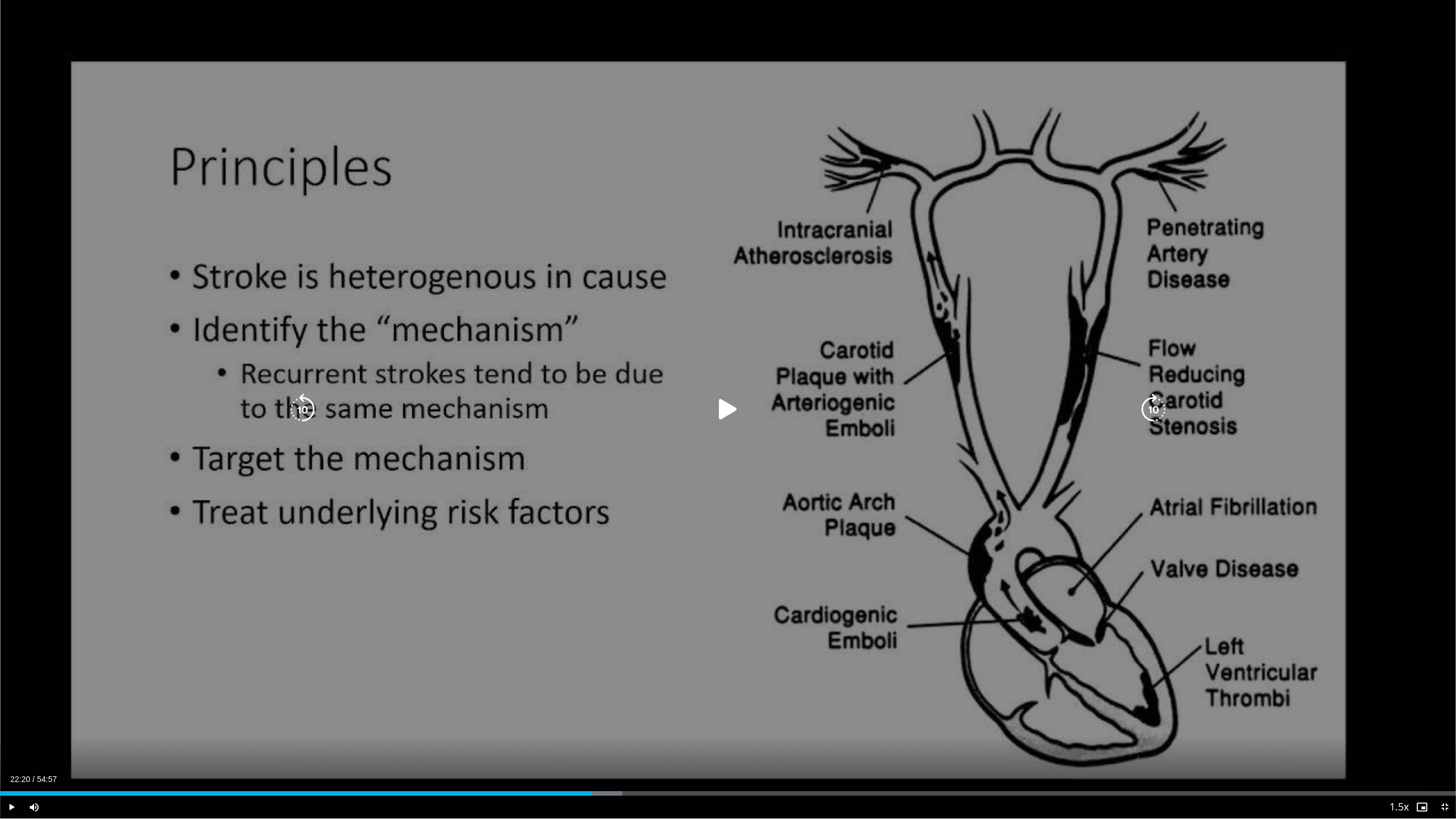
click at [721, 406] on icon "Video Player" at bounding box center [728, 410] width 32 height 32
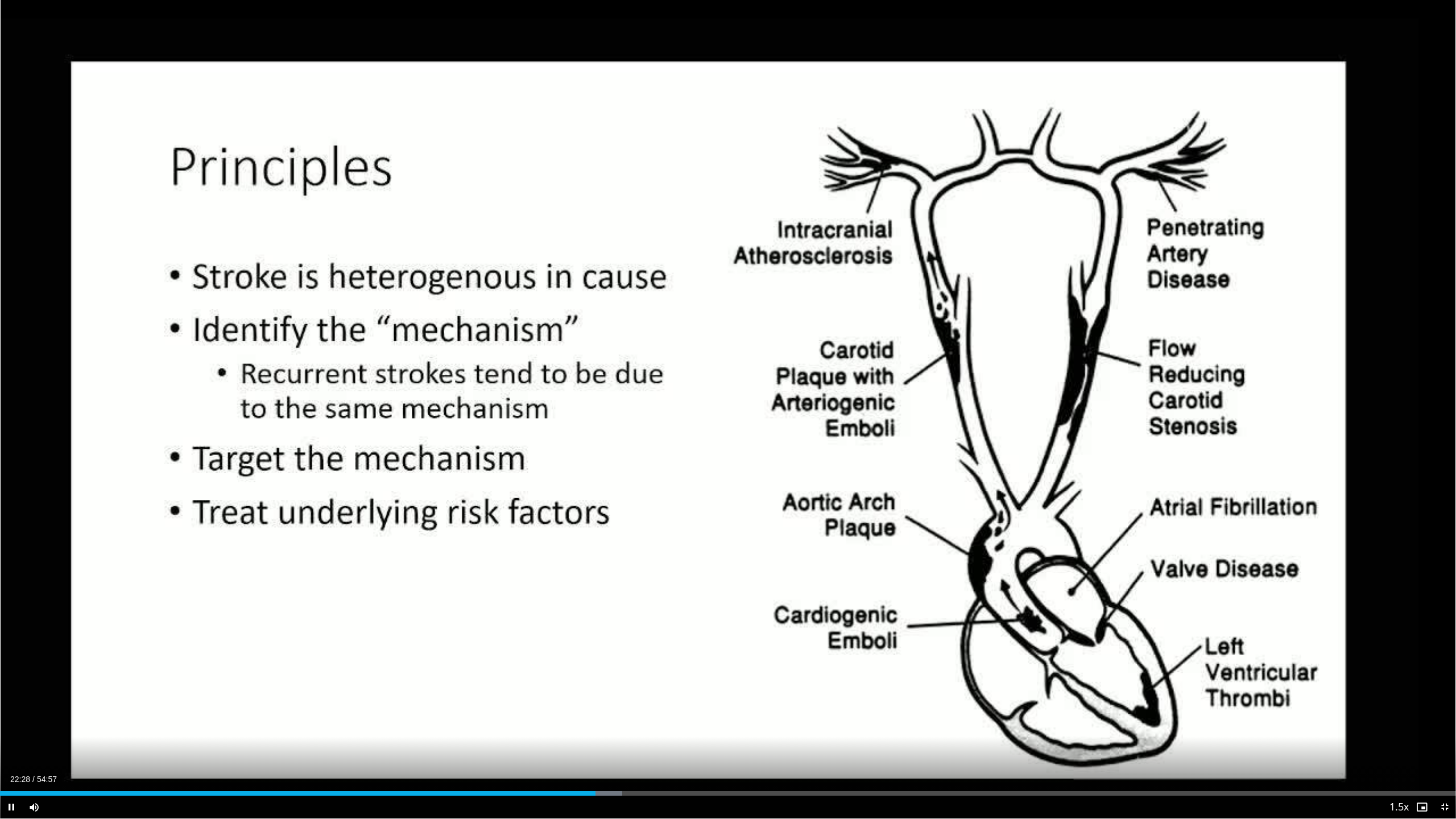
click at [10, 723] on video-js "**********" at bounding box center [728, 409] width 1456 height 819
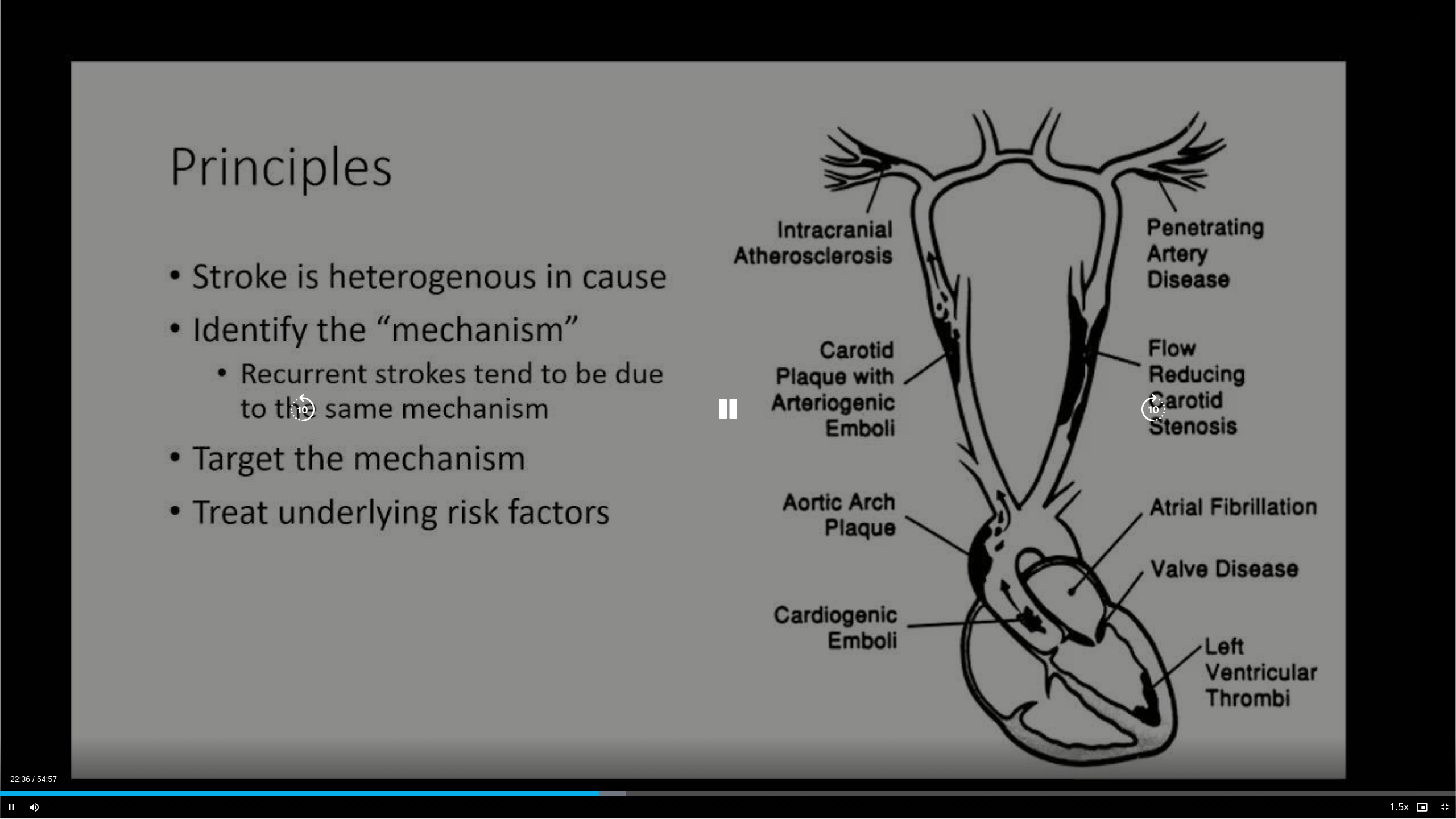
click at [301, 412] on icon "Video Player" at bounding box center [303, 410] width 32 height 32
click at [294, 411] on icon "Video Player" at bounding box center [303, 410] width 32 height 32
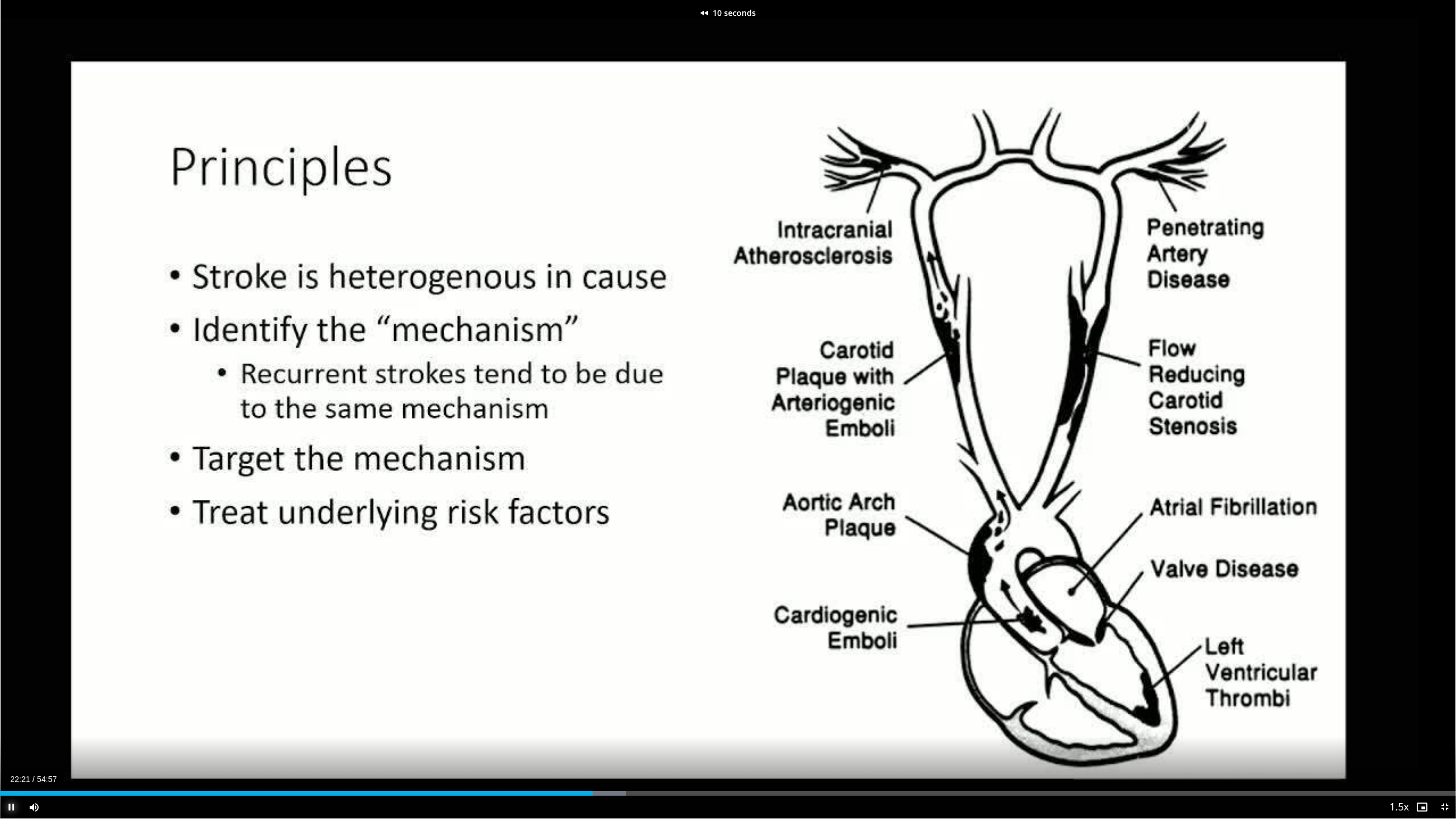
click at [8, 723] on span "Video Player" at bounding box center [11, 806] width 22 height 22
click at [12, 723] on span "Video Player" at bounding box center [11, 806] width 22 height 22
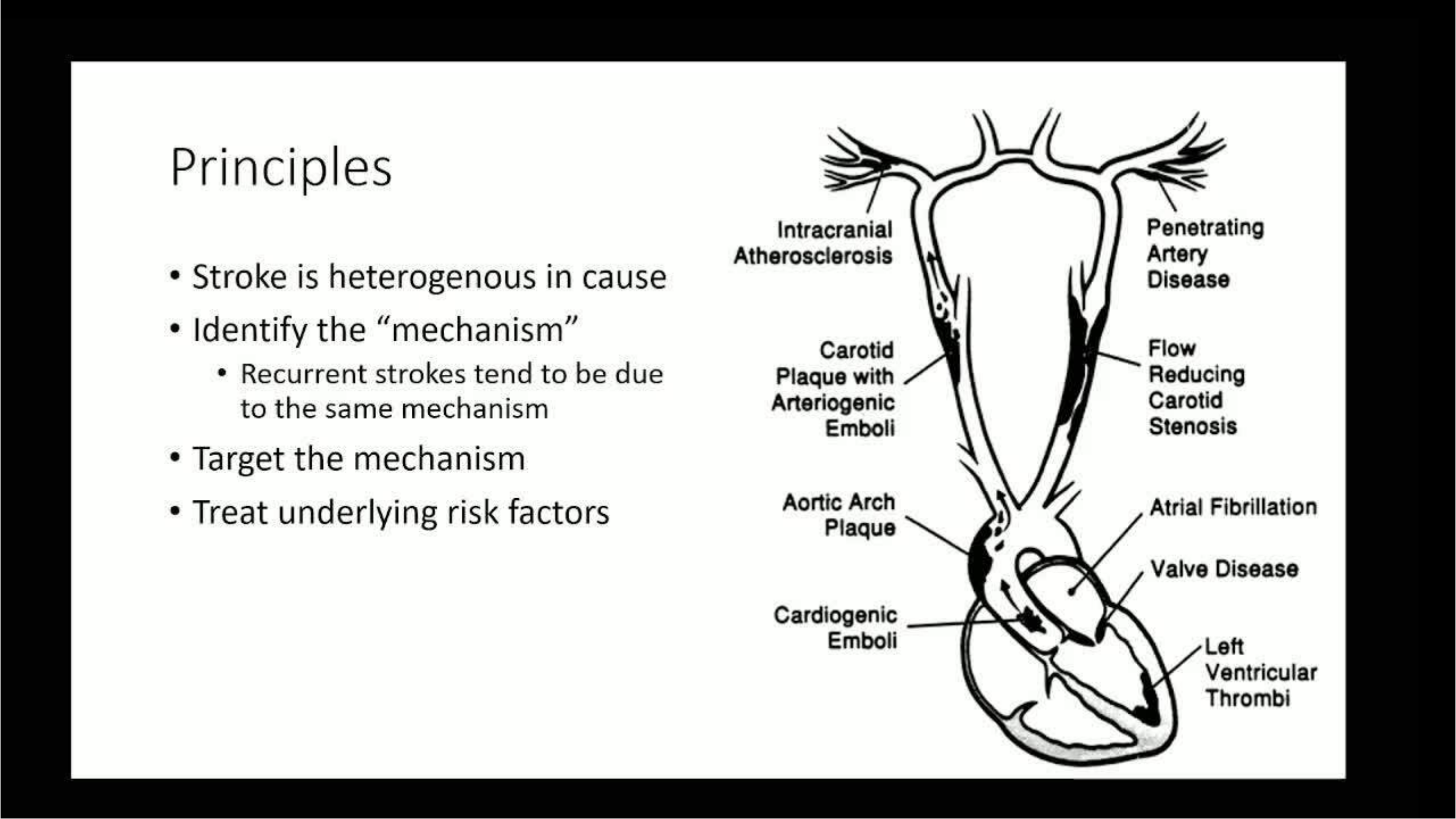
click at [12, 723] on div "10 seconds Tap to unmute" at bounding box center [728, 409] width 1456 height 818
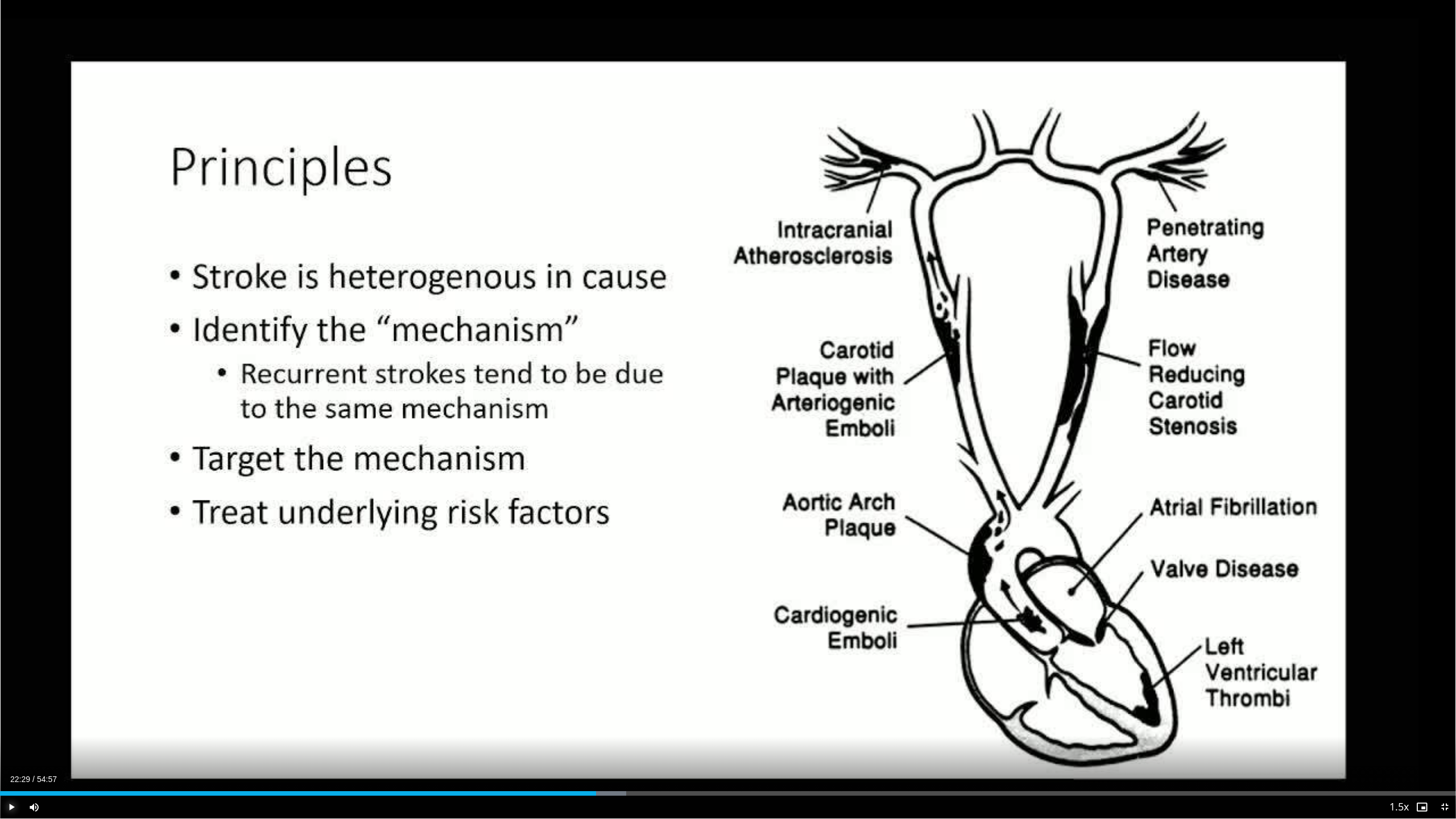
click at [10, 723] on span "Video Player" at bounding box center [11, 806] width 22 height 22
click at [13, 723] on span "Video Player" at bounding box center [11, 806] width 22 height 22
click at [10, 723] on span "Video Player" at bounding box center [11, 806] width 22 height 22
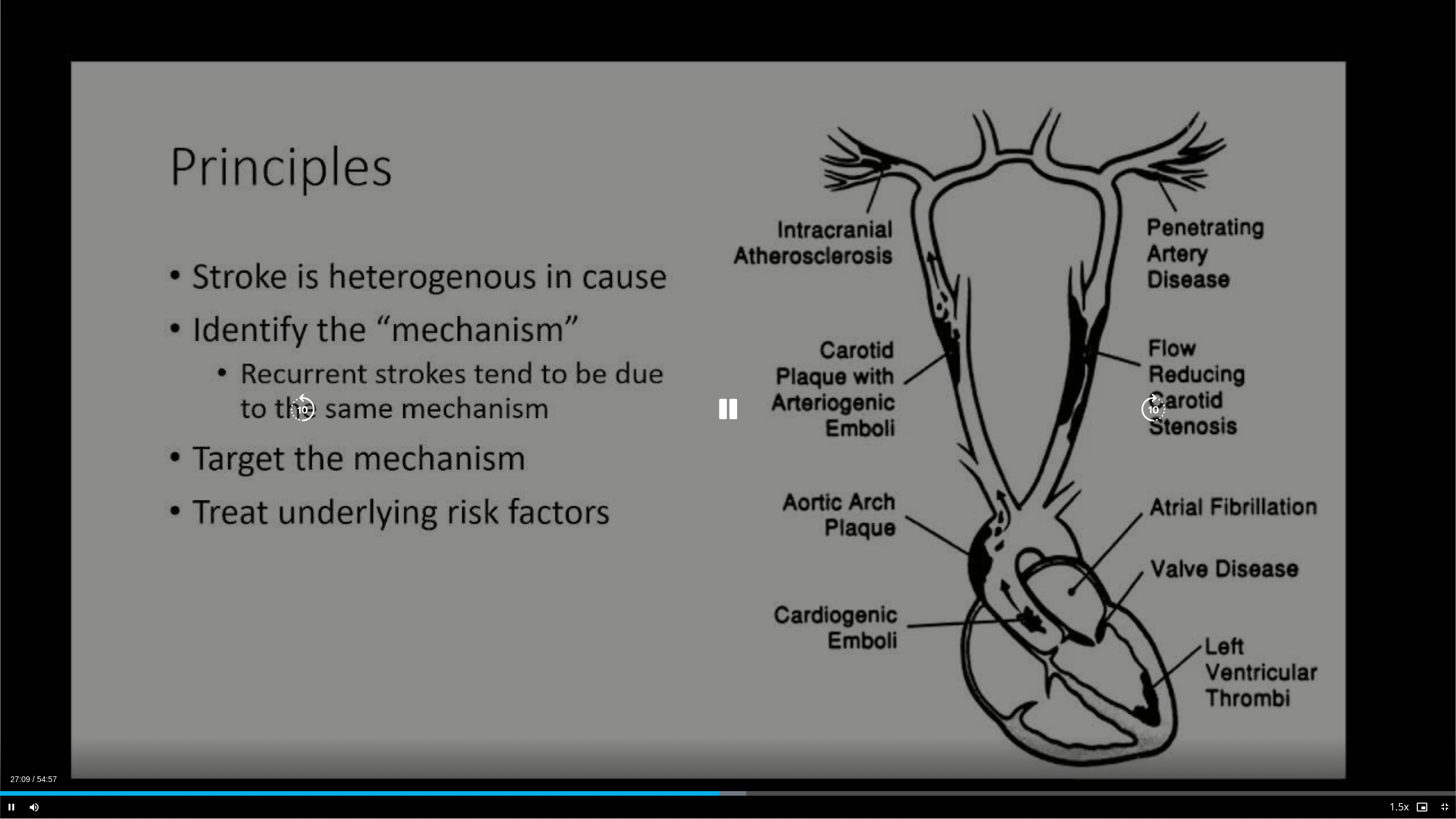
click at [729, 412] on icon "Video Player" at bounding box center [728, 410] width 32 height 32
click at [731, 405] on icon "Video Player" at bounding box center [728, 410] width 32 height 32
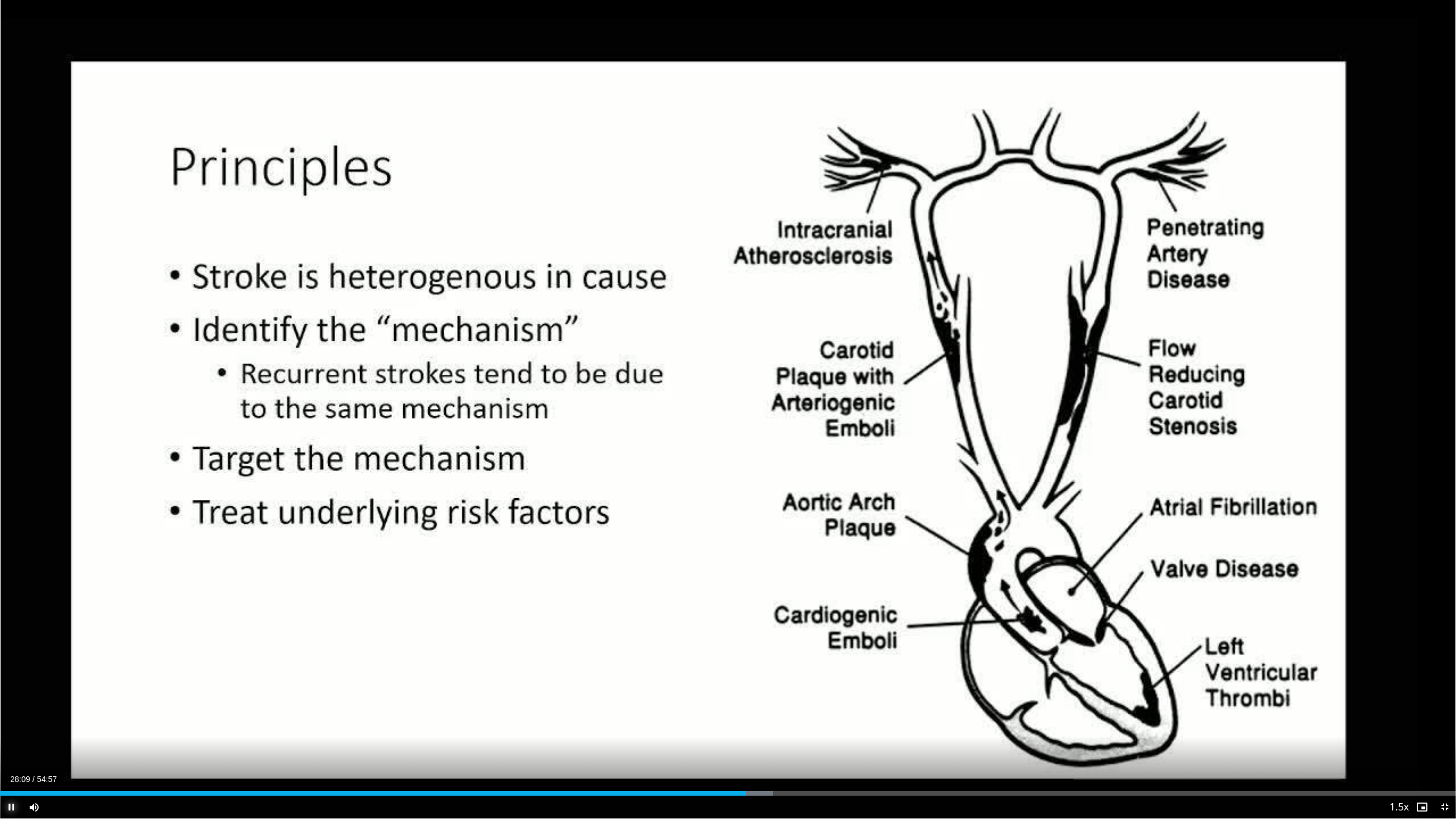
click at [10, 723] on span "Video Player" at bounding box center [11, 806] width 22 height 22
click at [1446, 723] on span "Video Player" at bounding box center [1444, 806] width 22 height 22
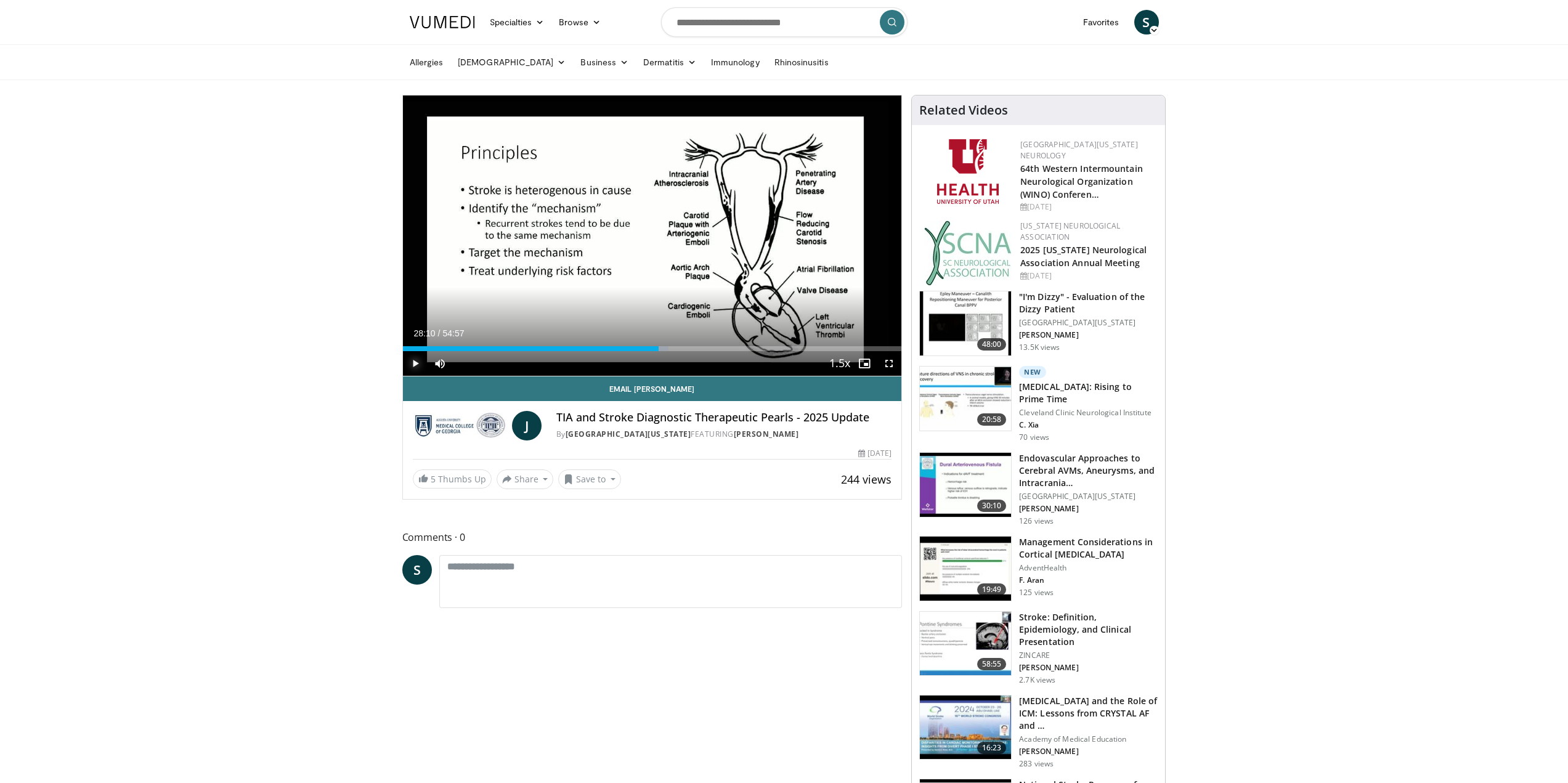
click at [415, 364] on span "Video Player" at bounding box center [414, 363] width 24 height 24
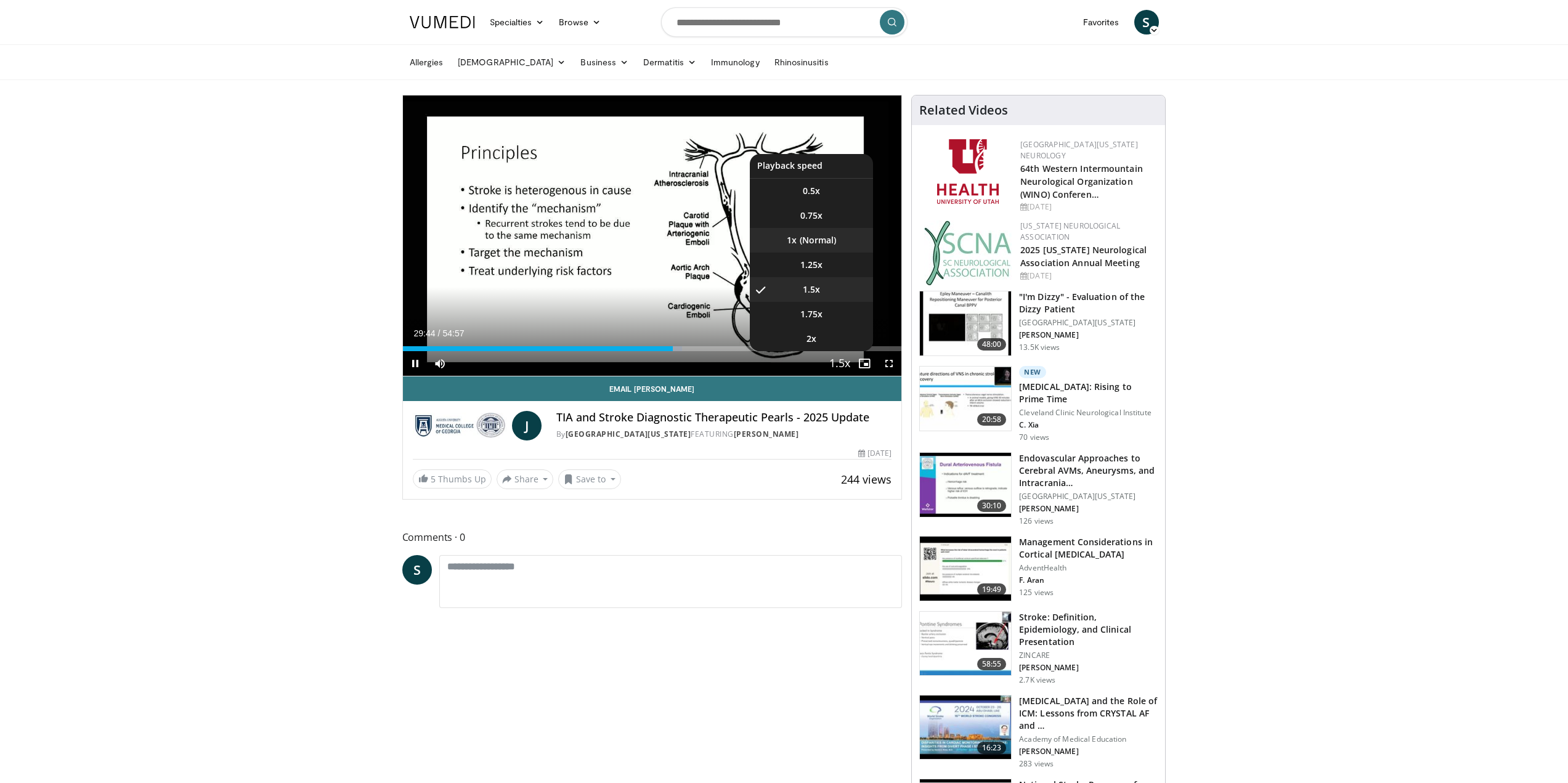
click at [814, 244] on li "1x" at bounding box center [811, 240] width 123 height 24
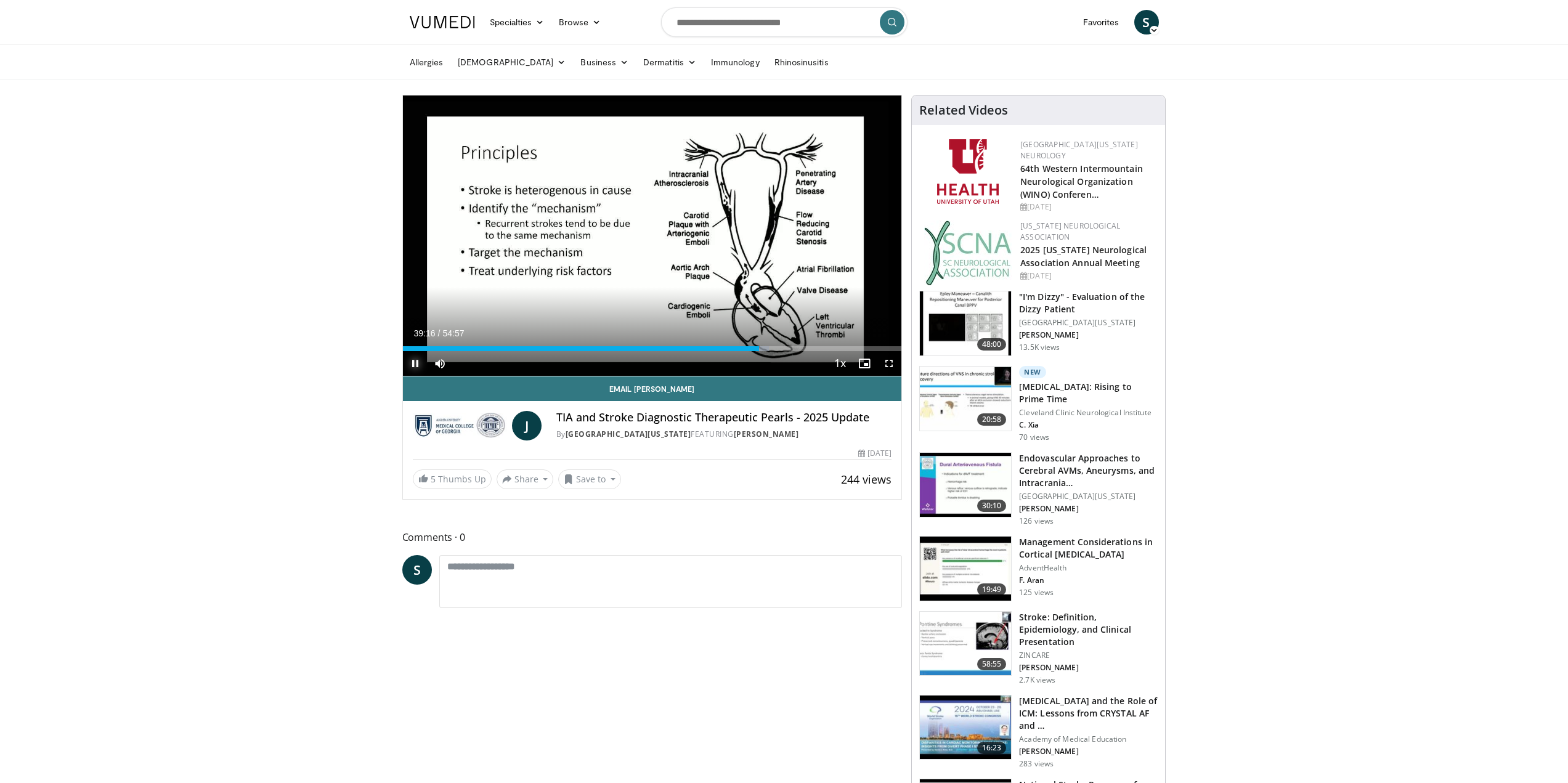
click at [416, 366] on span "Video Player" at bounding box center [414, 363] width 24 height 24
click at [413, 362] on span "Video Player" at bounding box center [414, 363] width 24 height 24
click at [412, 362] on span "Video Player" at bounding box center [414, 363] width 24 height 24
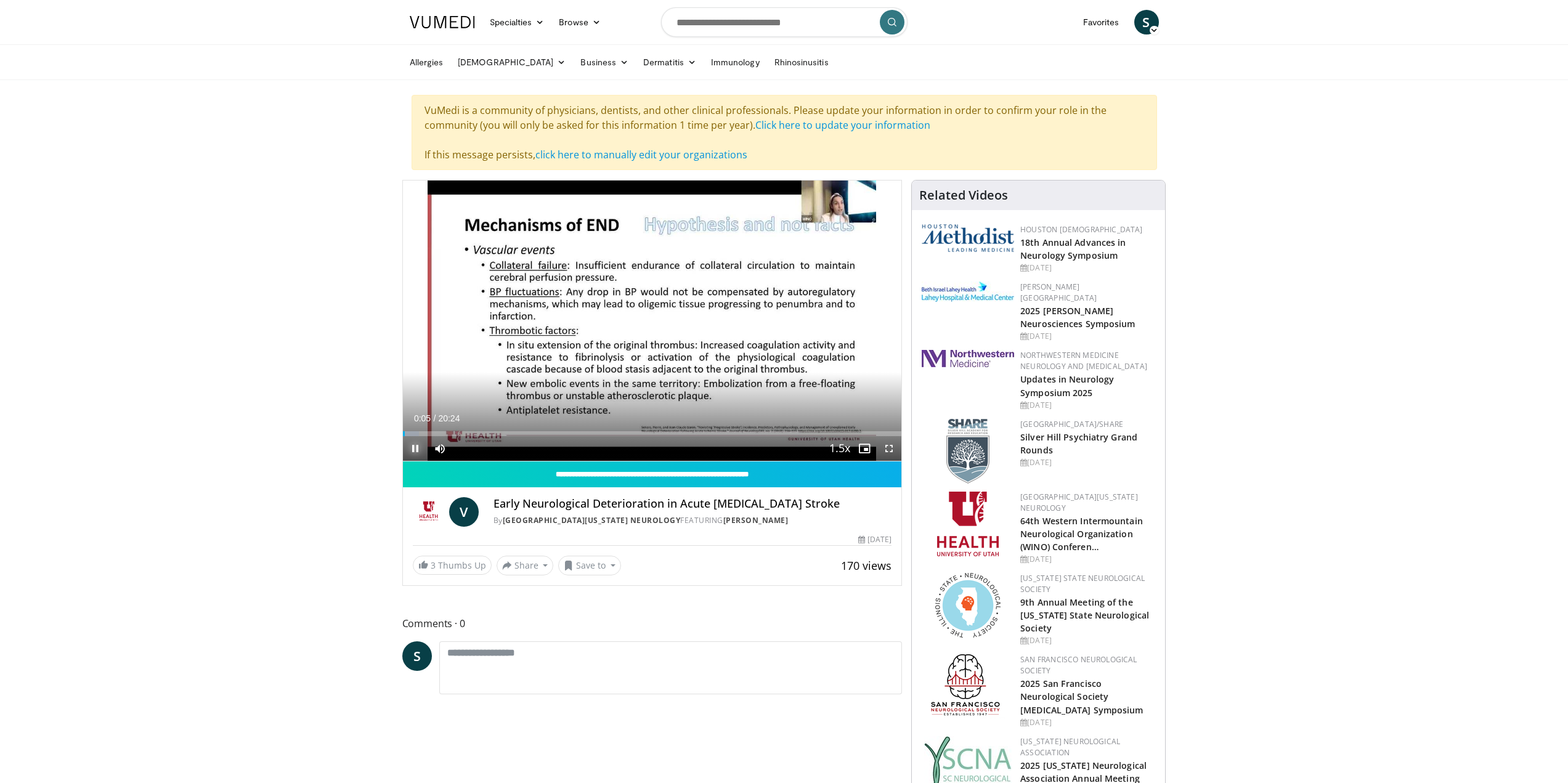
click at [412, 449] on span "Video Player" at bounding box center [414, 448] width 24 height 24
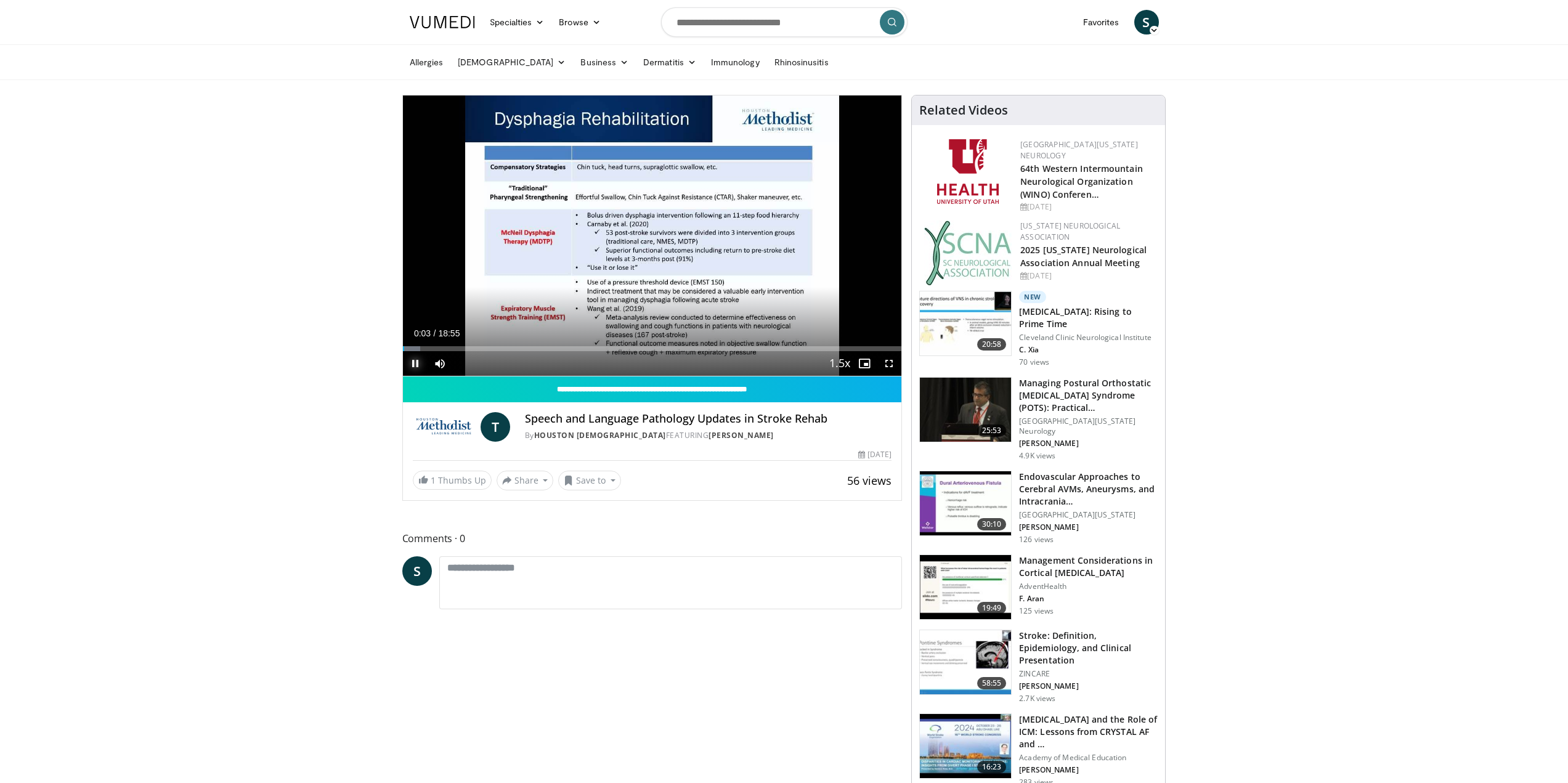
click at [413, 364] on span "Video Player" at bounding box center [414, 363] width 24 height 24
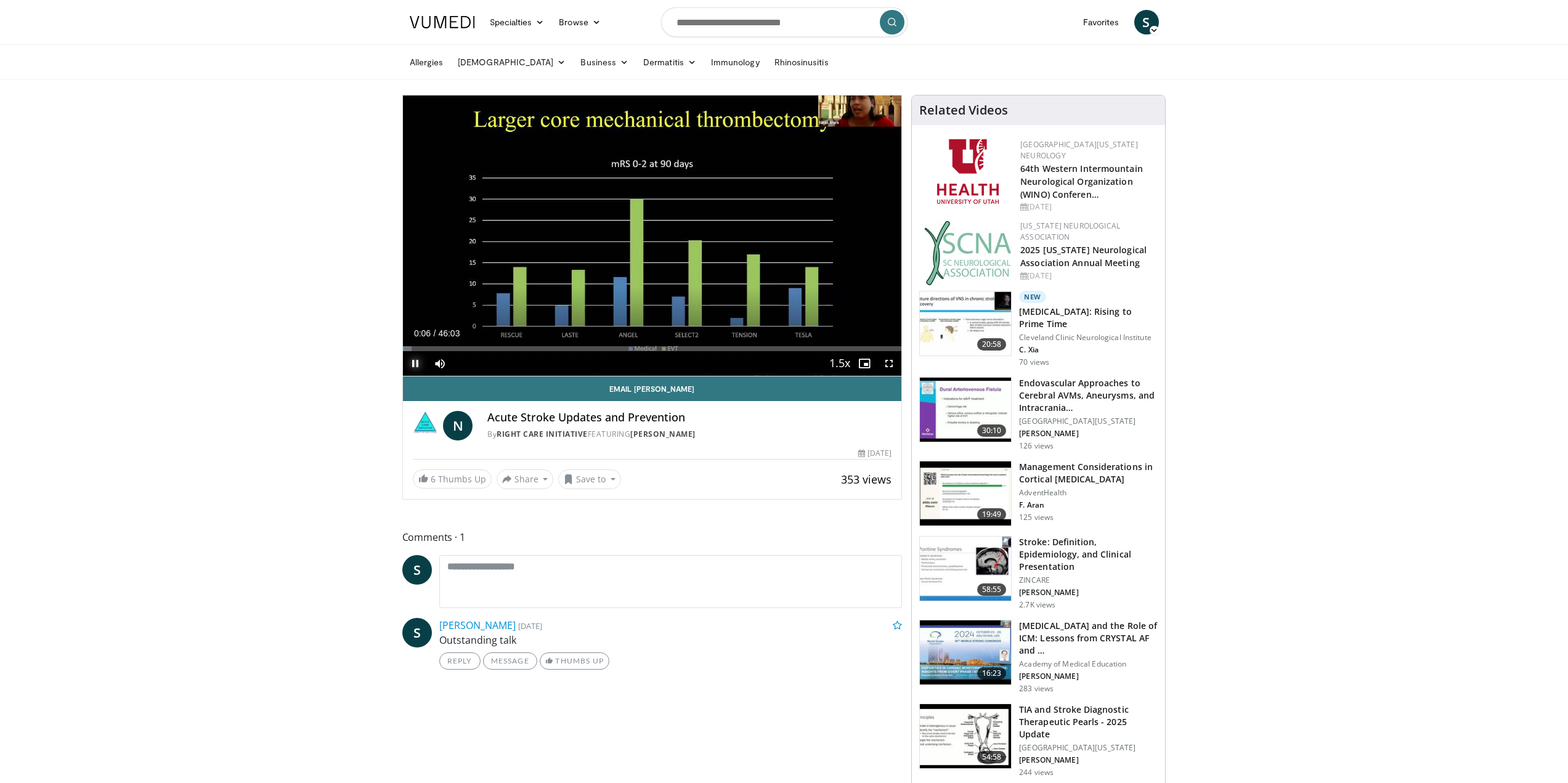
click at [413, 362] on span "Video Player" at bounding box center [414, 363] width 24 height 24
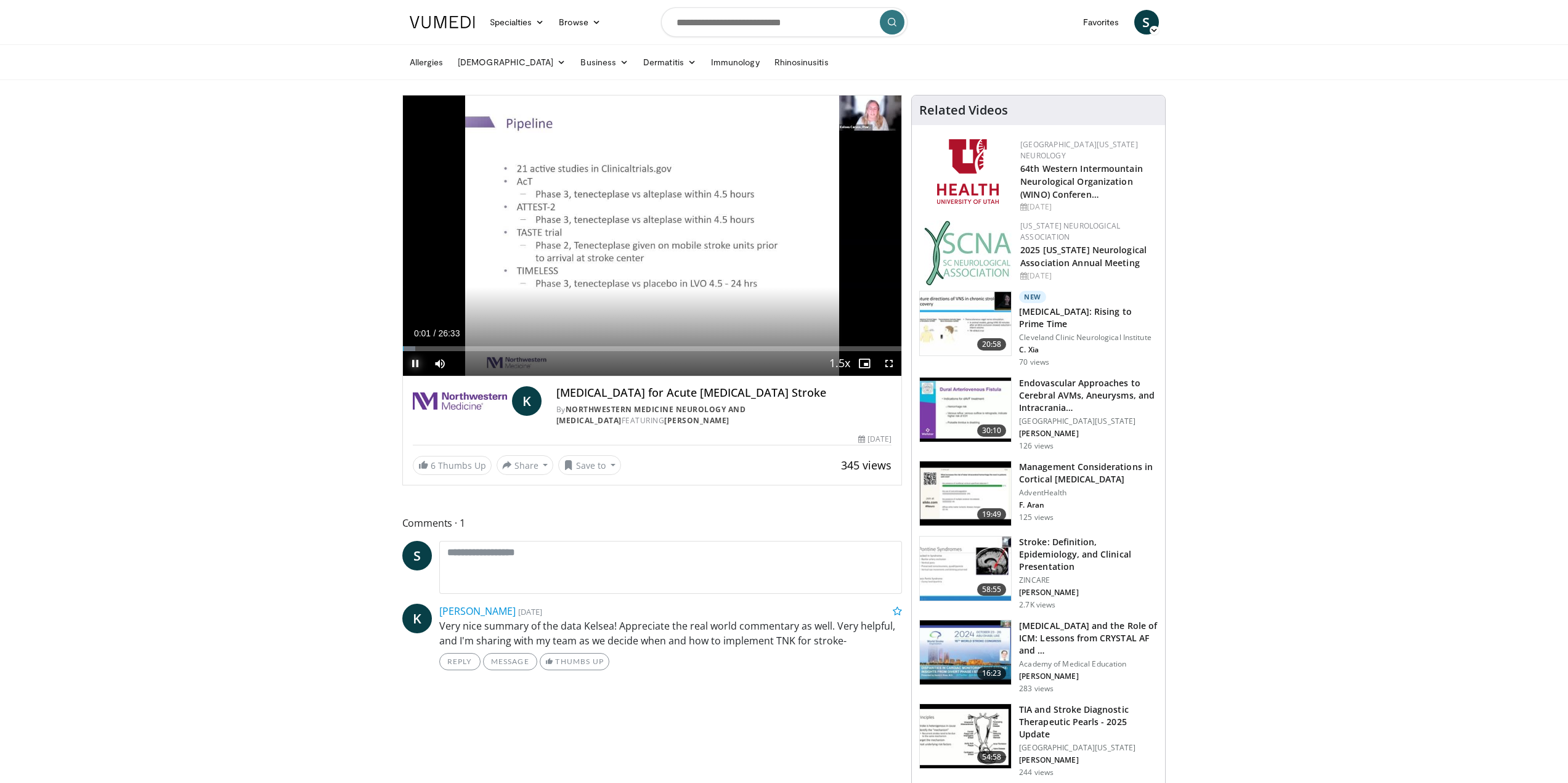
click at [413, 366] on span "Video Player" at bounding box center [414, 363] width 24 height 24
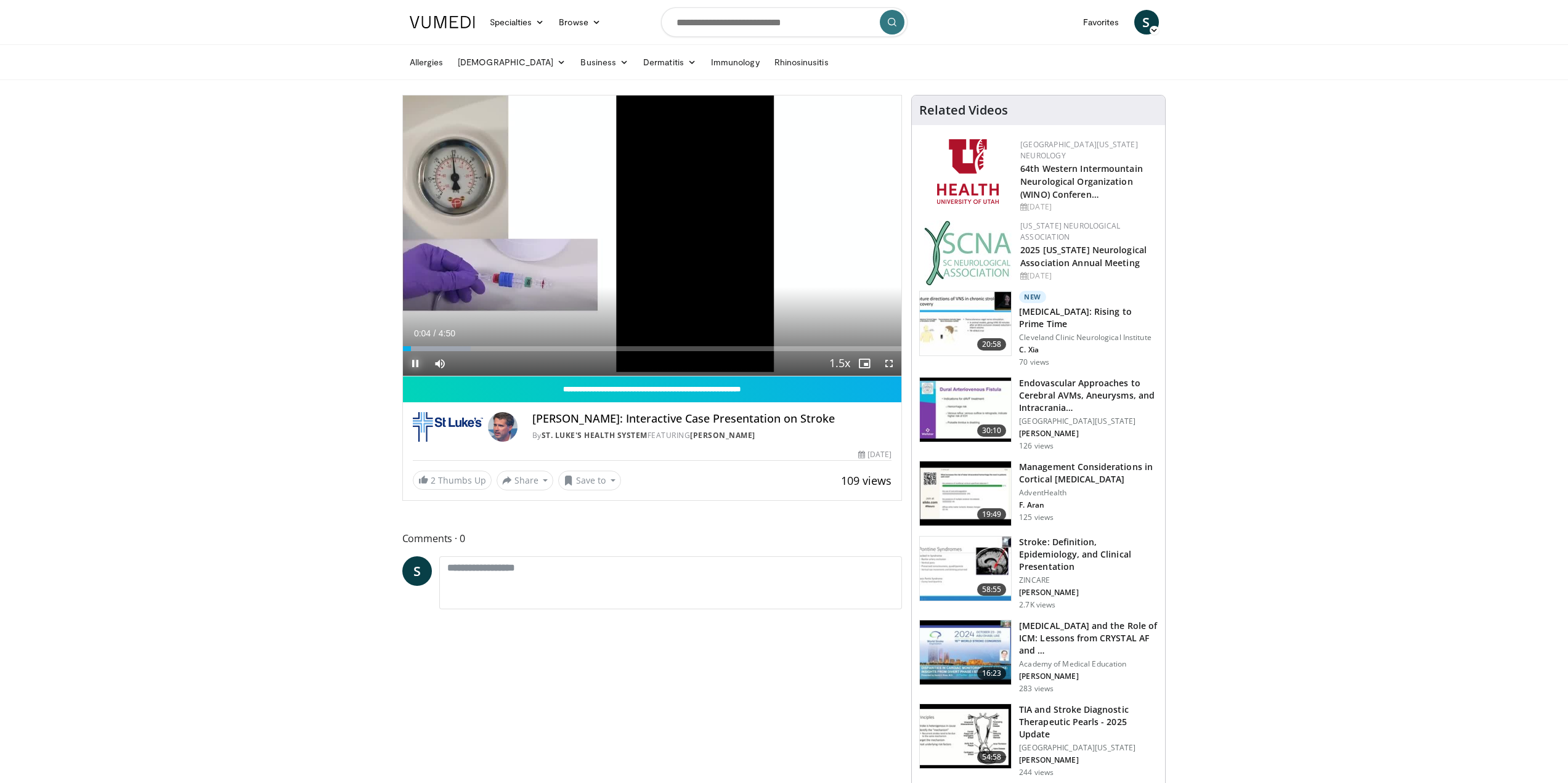
click at [413, 364] on span "Video Player" at bounding box center [414, 363] width 24 height 24
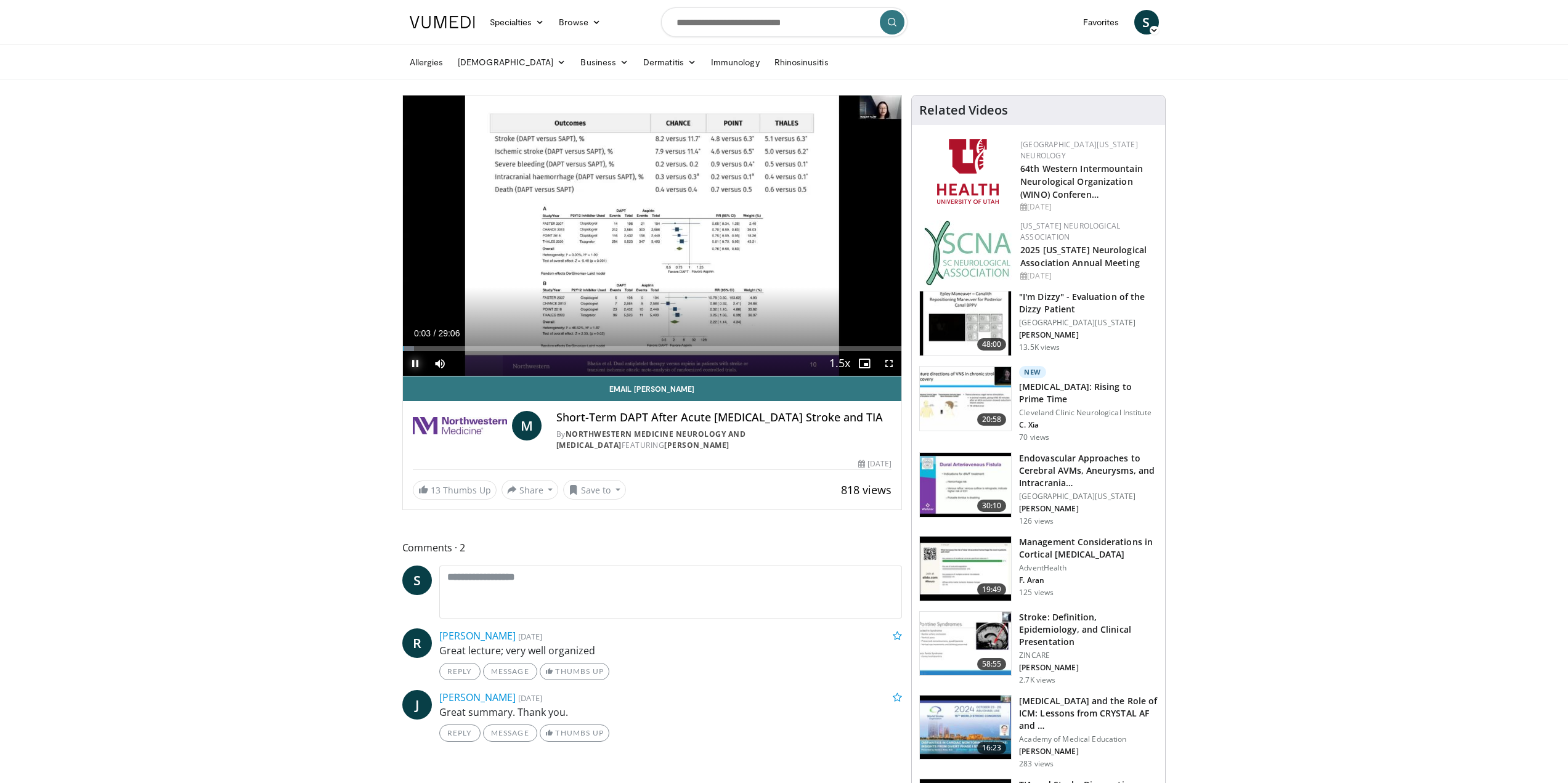
click at [412, 364] on span "Video Player" at bounding box center [414, 363] width 24 height 24
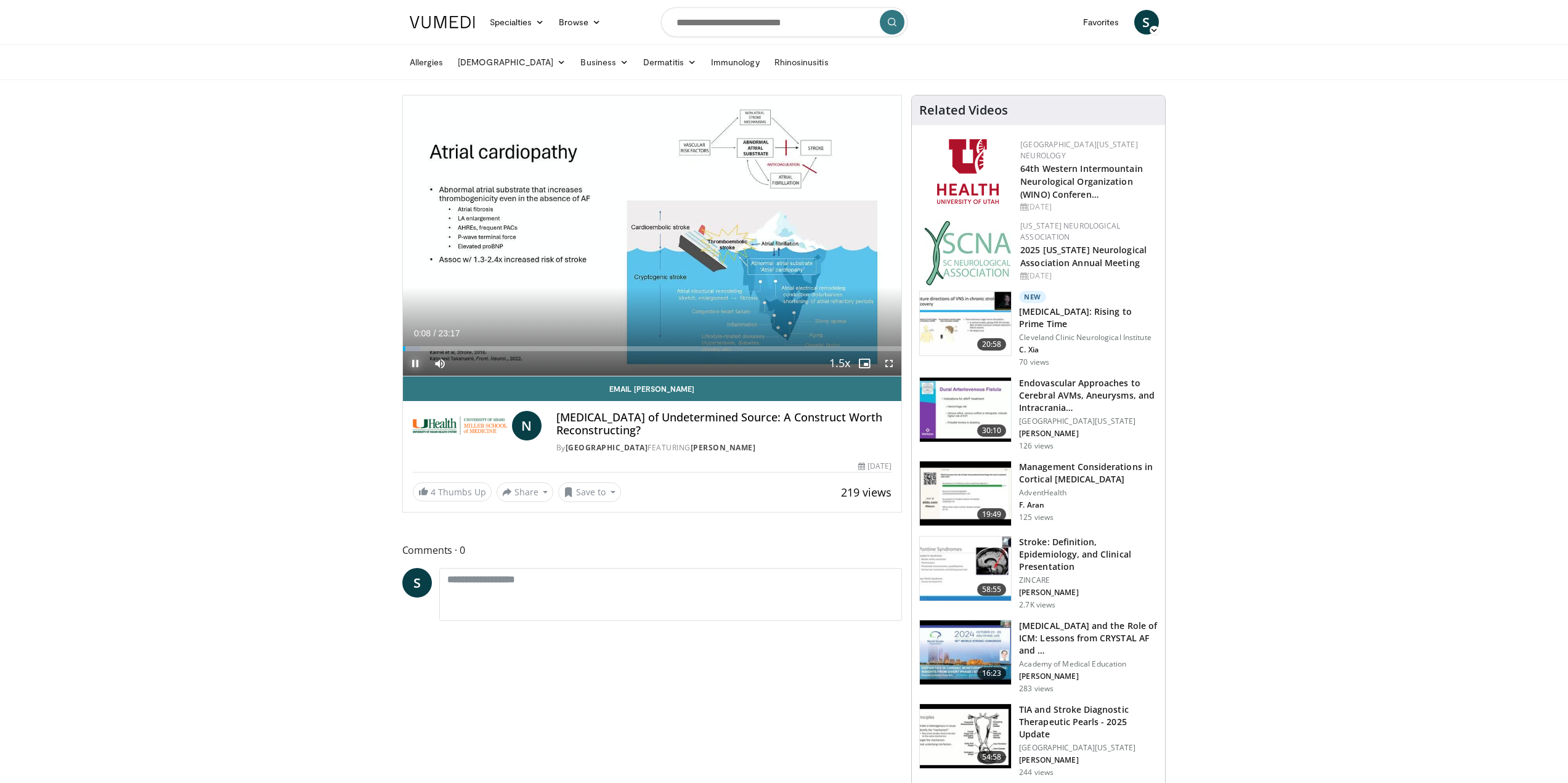
click at [417, 366] on span "Video Player" at bounding box center [414, 363] width 24 height 24
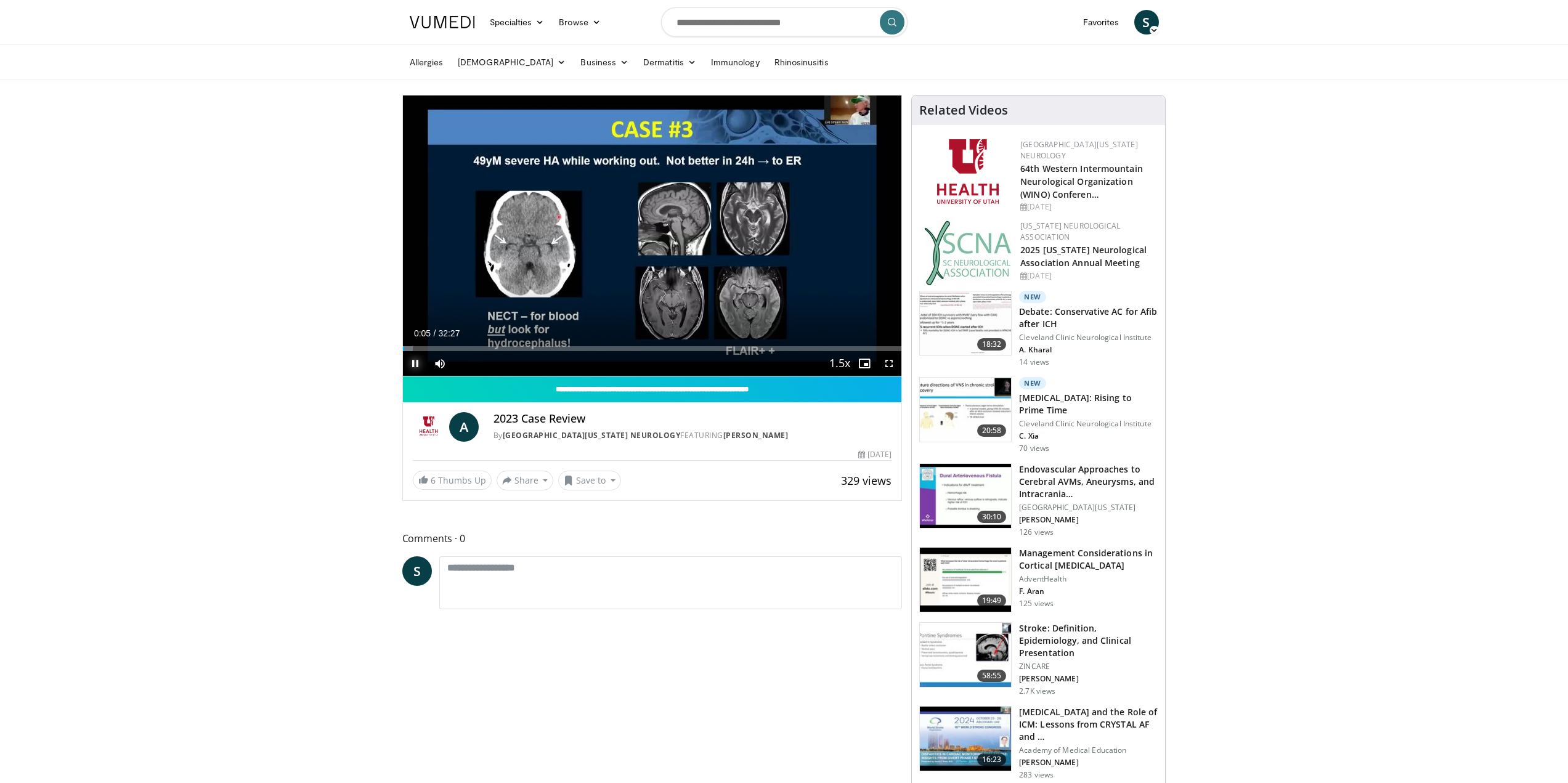
click at [414, 364] on span "Video Player" at bounding box center [414, 363] width 24 height 24
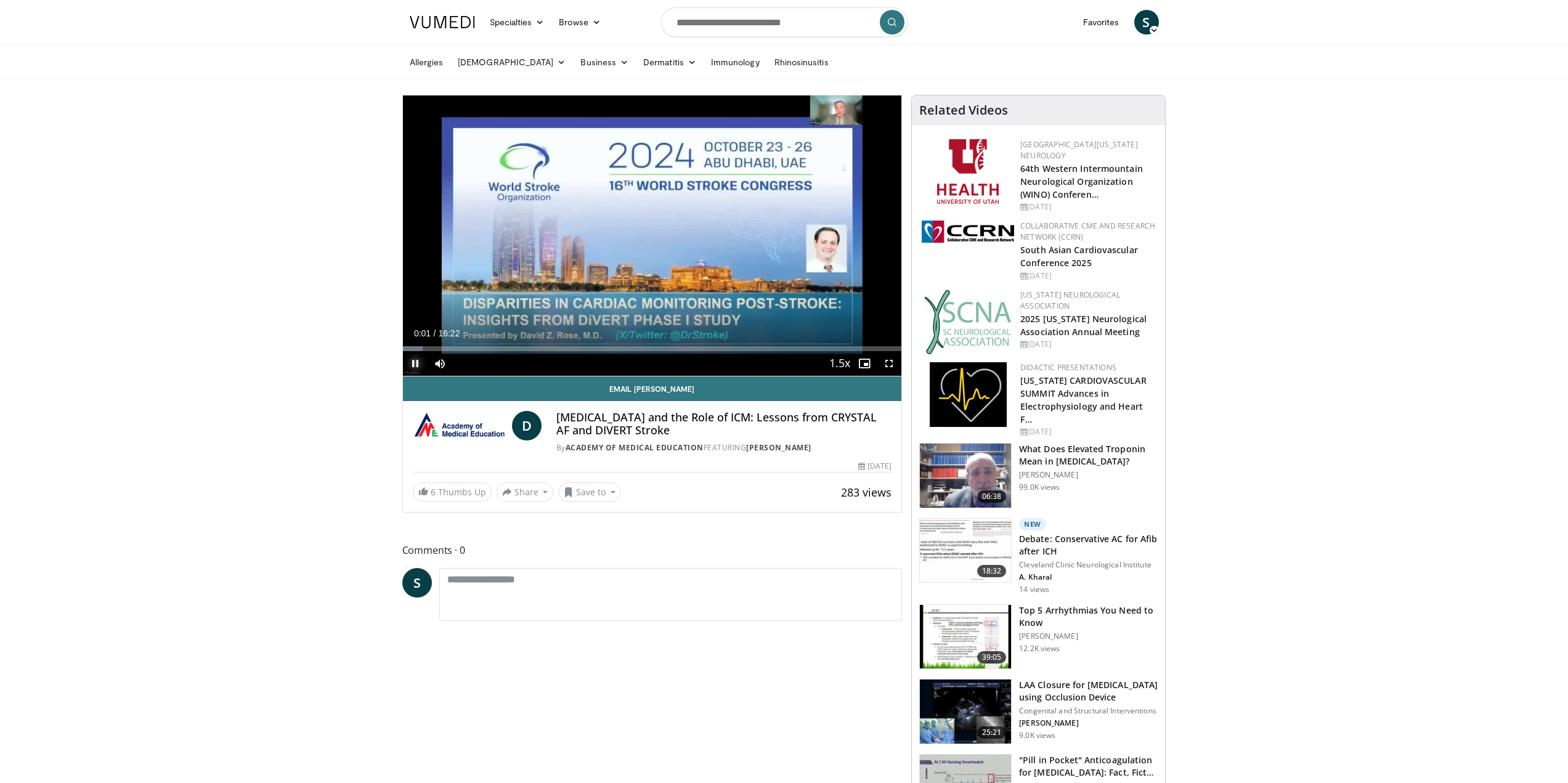
click at [414, 364] on span "Video Player" at bounding box center [414, 363] width 24 height 24
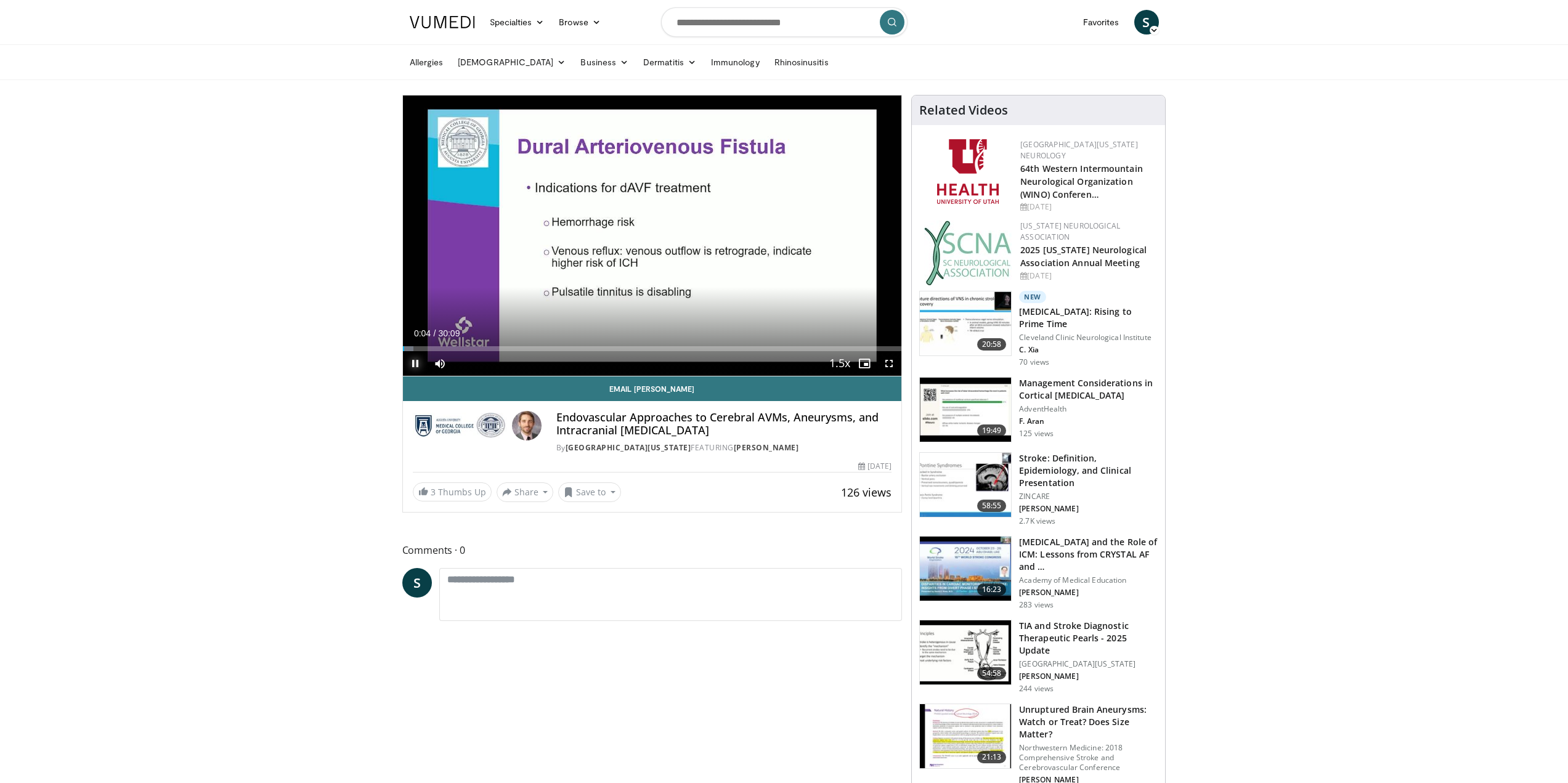
click at [411, 364] on span "Video Player" at bounding box center [414, 363] width 24 height 24
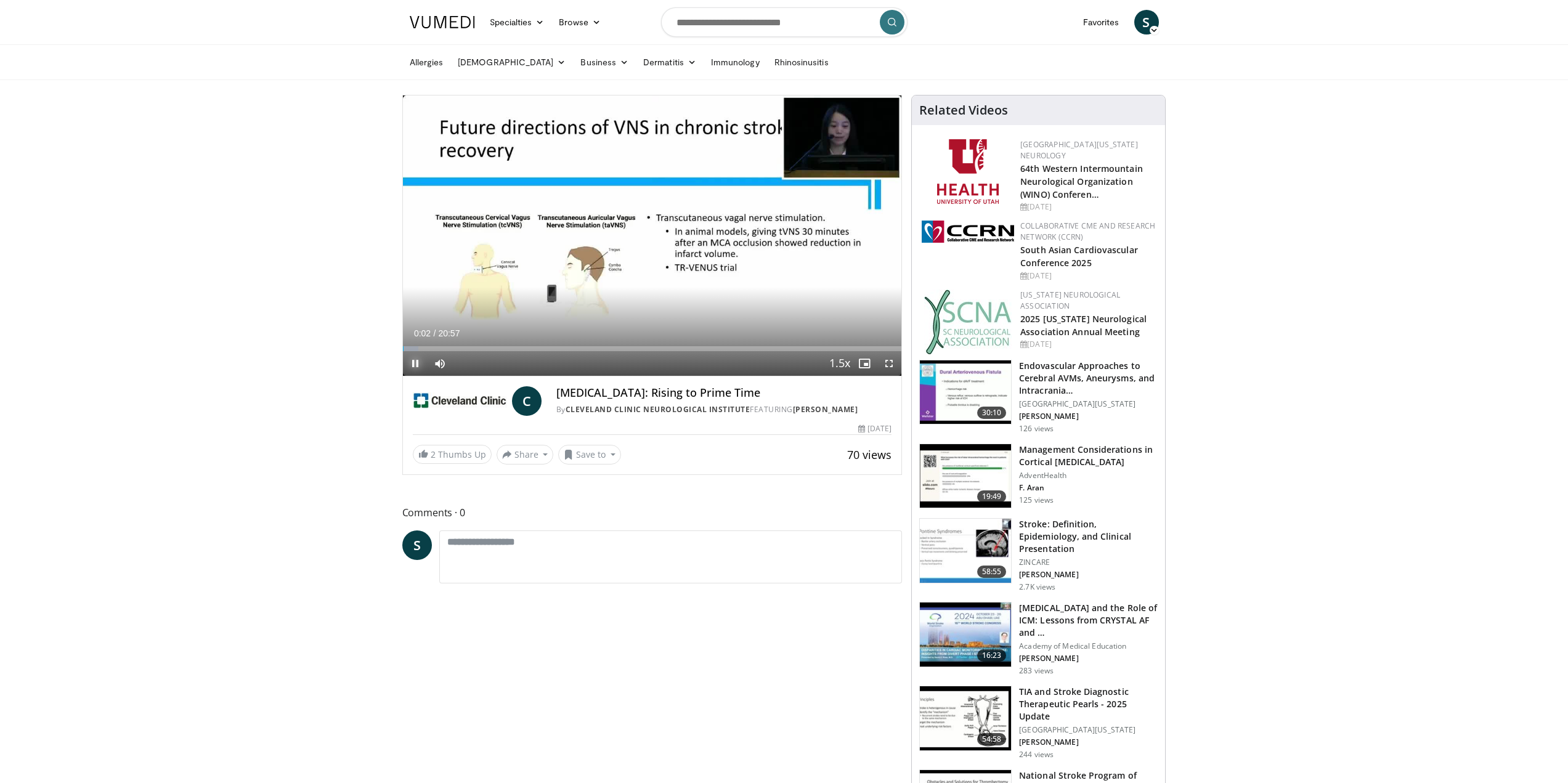
click at [414, 364] on span "Video Player" at bounding box center [414, 363] width 24 height 24
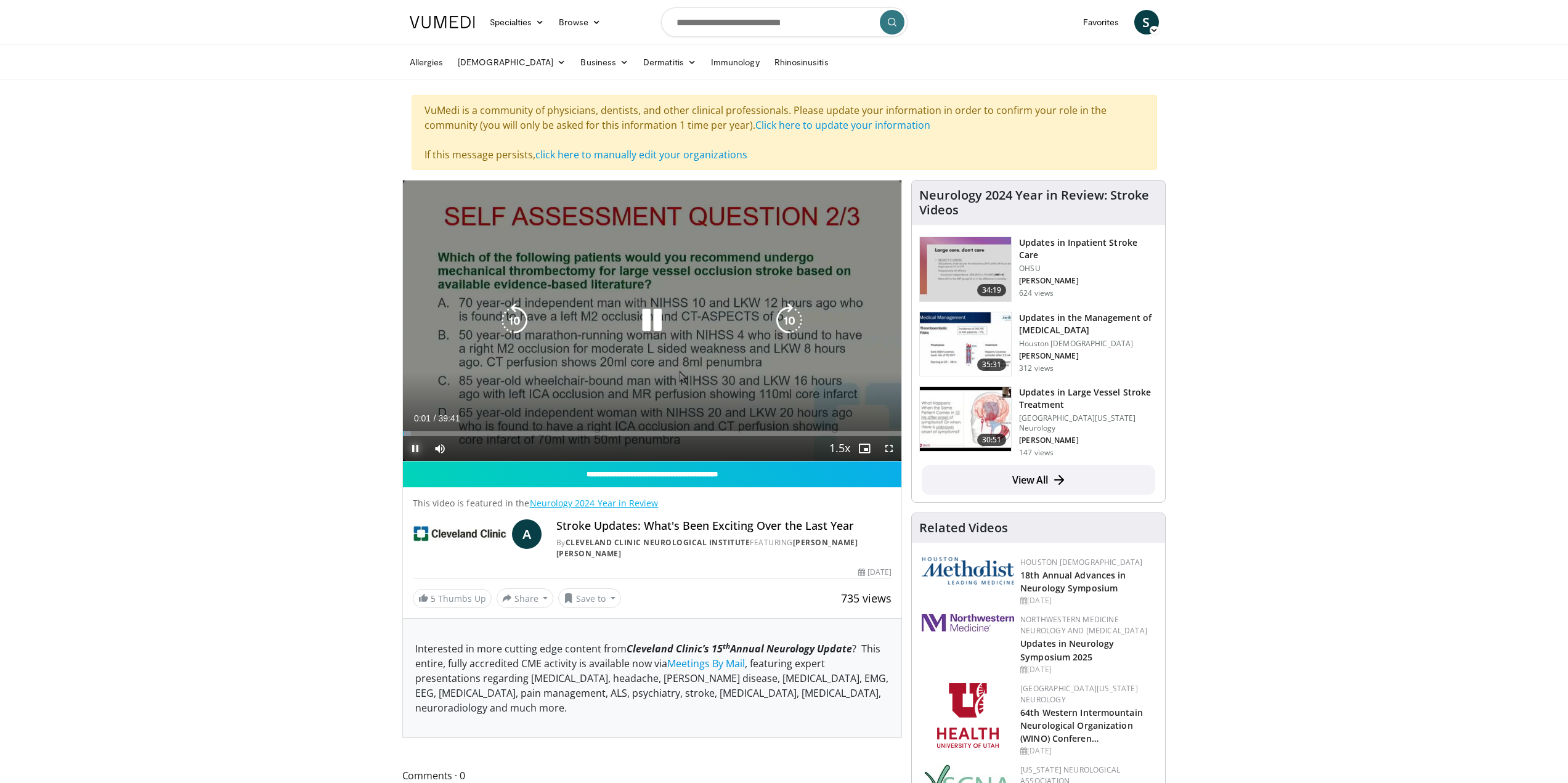
click at [417, 452] on span "Video Player" at bounding box center [414, 448] width 24 height 24
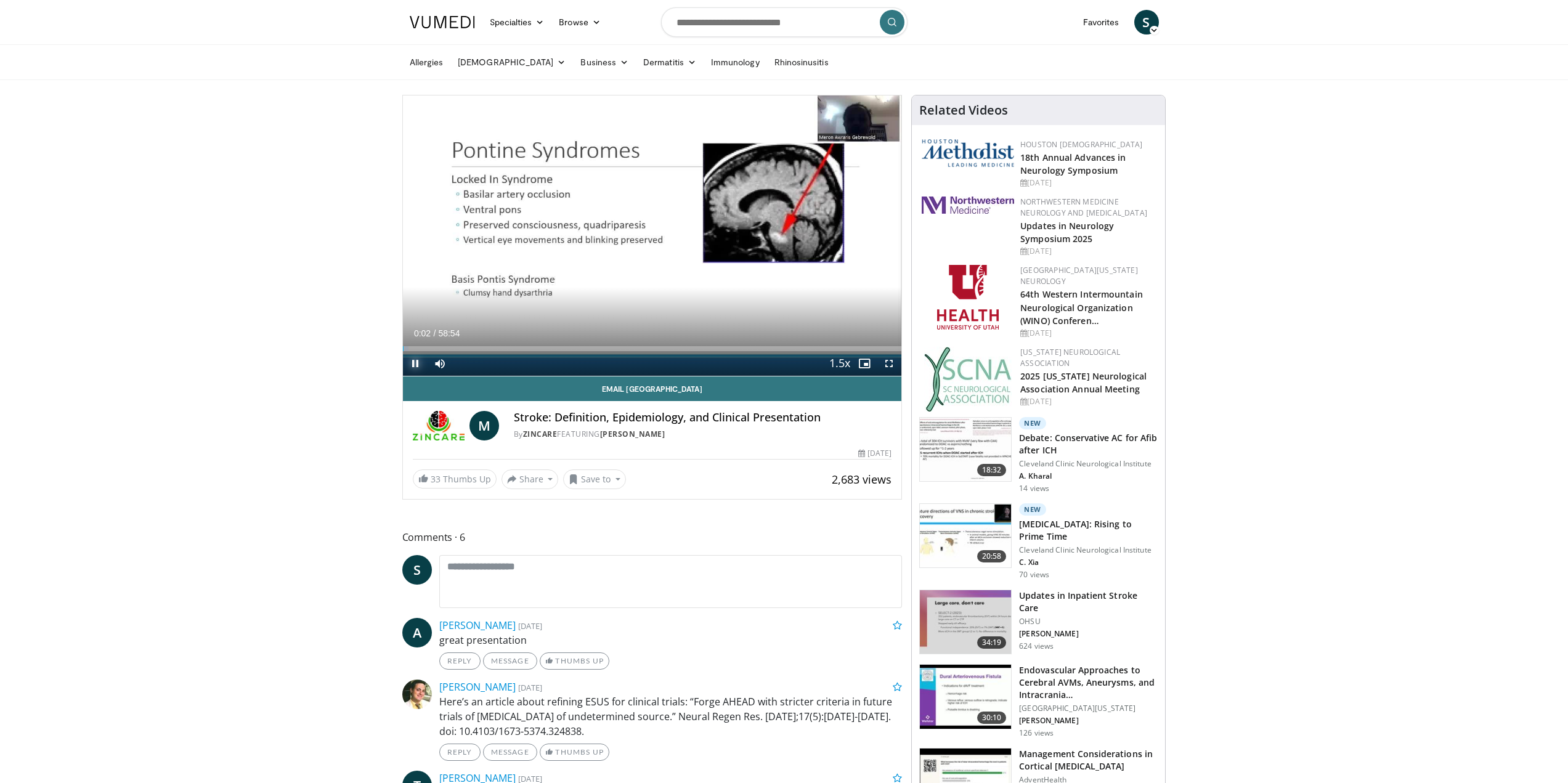
click at [413, 366] on span "Video Player" at bounding box center [414, 363] width 24 height 24
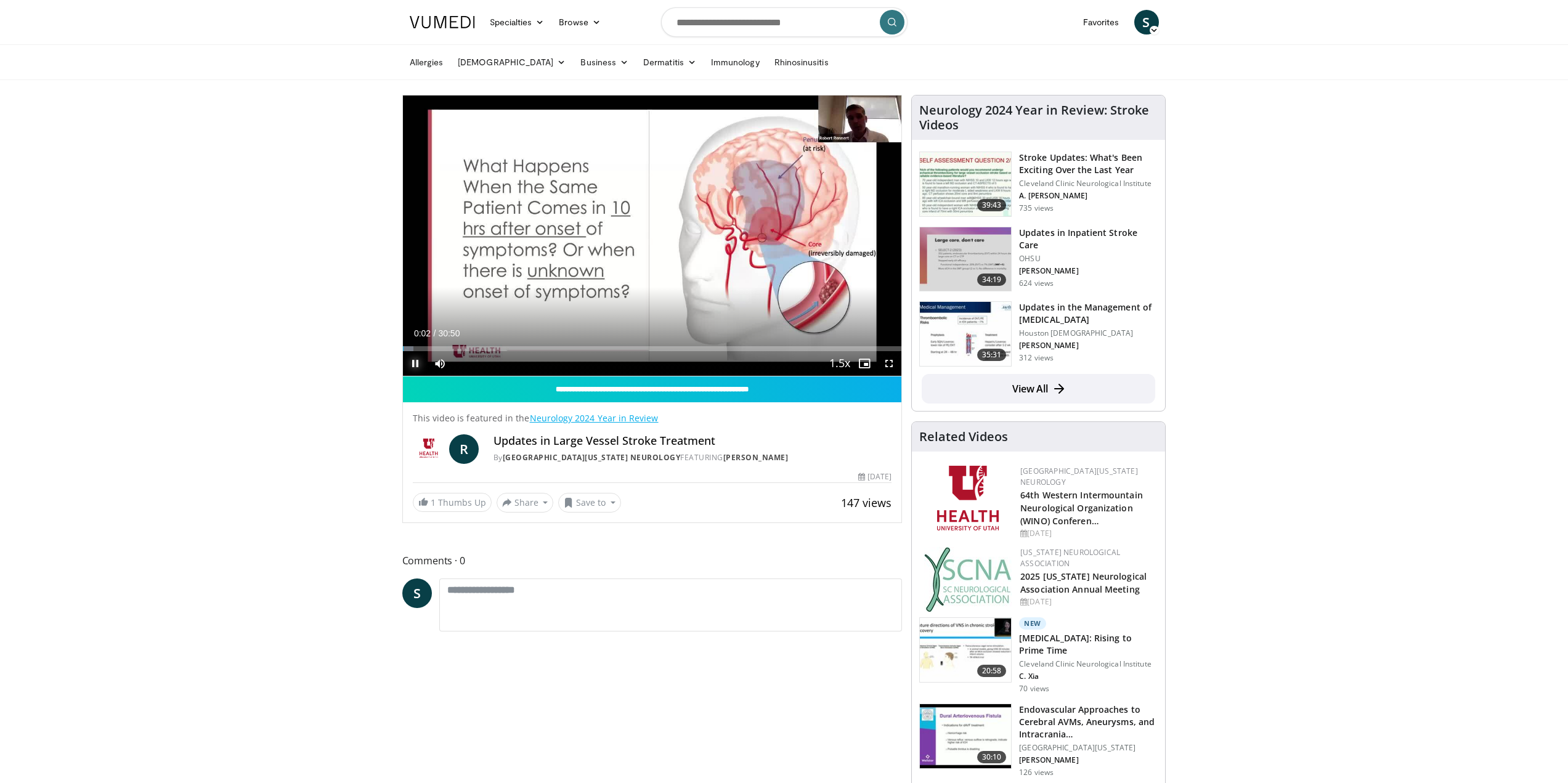
click at [413, 364] on span "Video Player" at bounding box center [414, 363] width 24 height 24
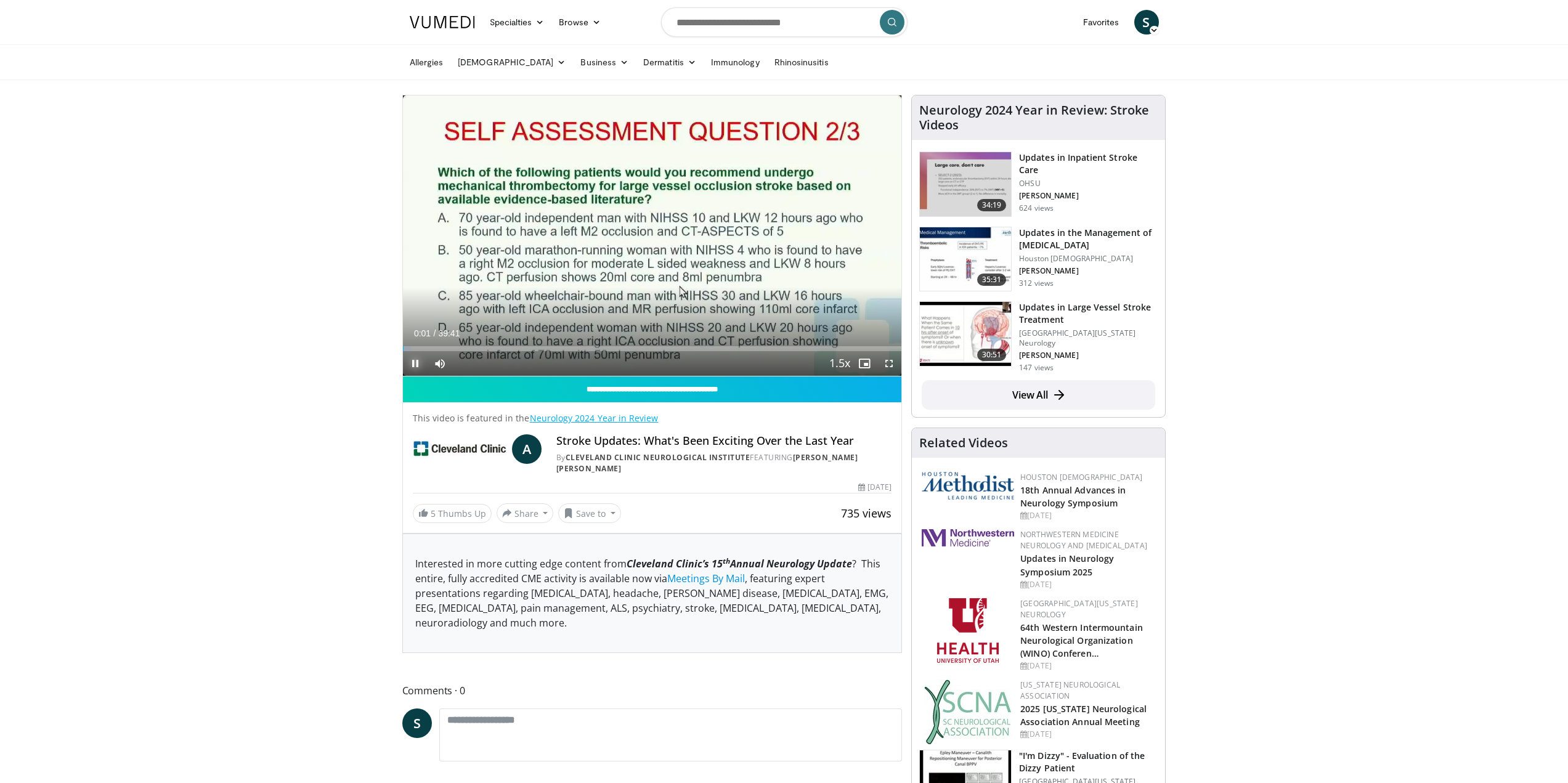
click at [414, 362] on span "Video Player" at bounding box center [414, 363] width 24 height 24
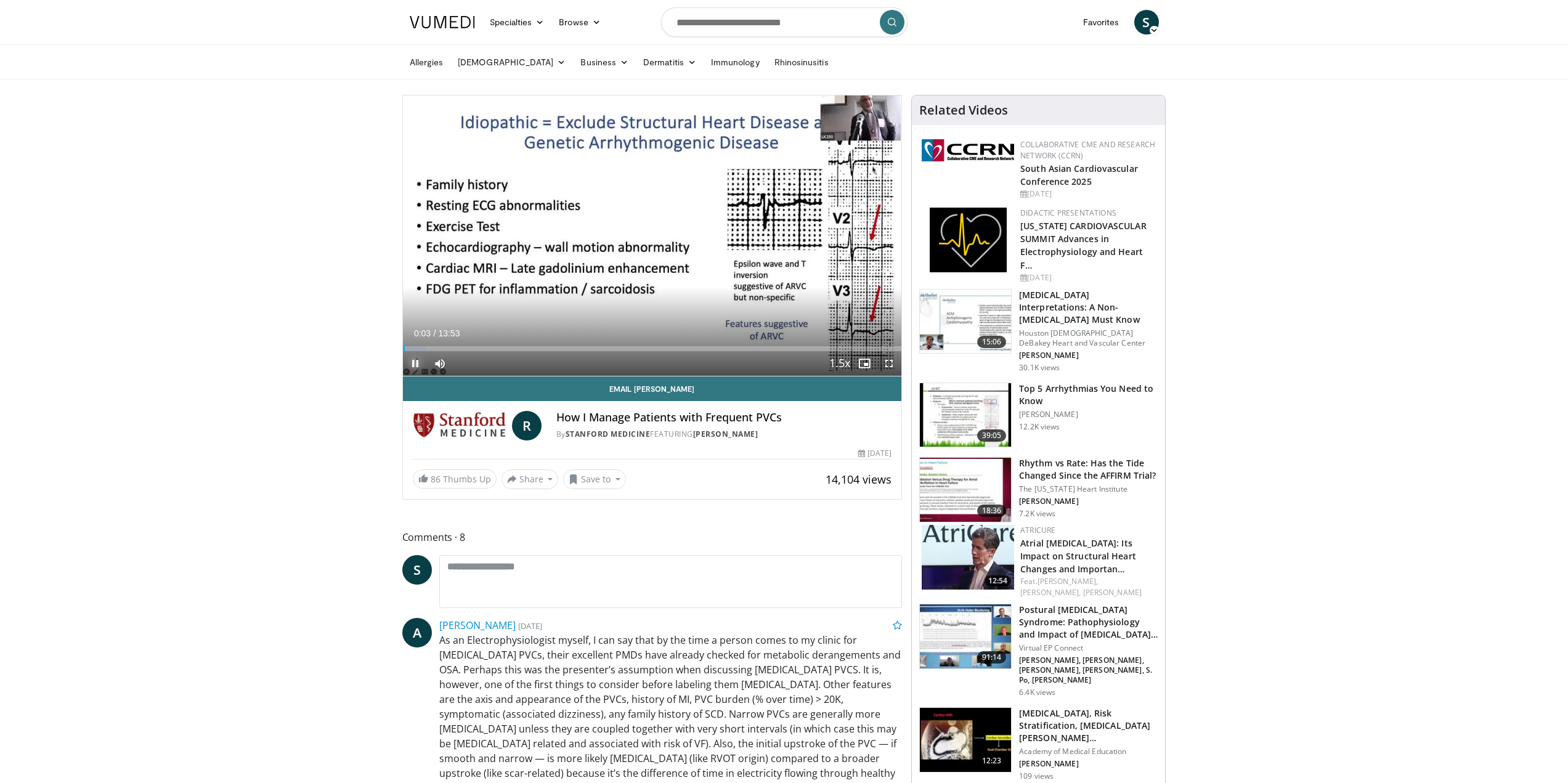
click at [415, 363] on span "Video Player" at bounding box center [414, 363] width 24 height 24
